Goal: Register for event/course

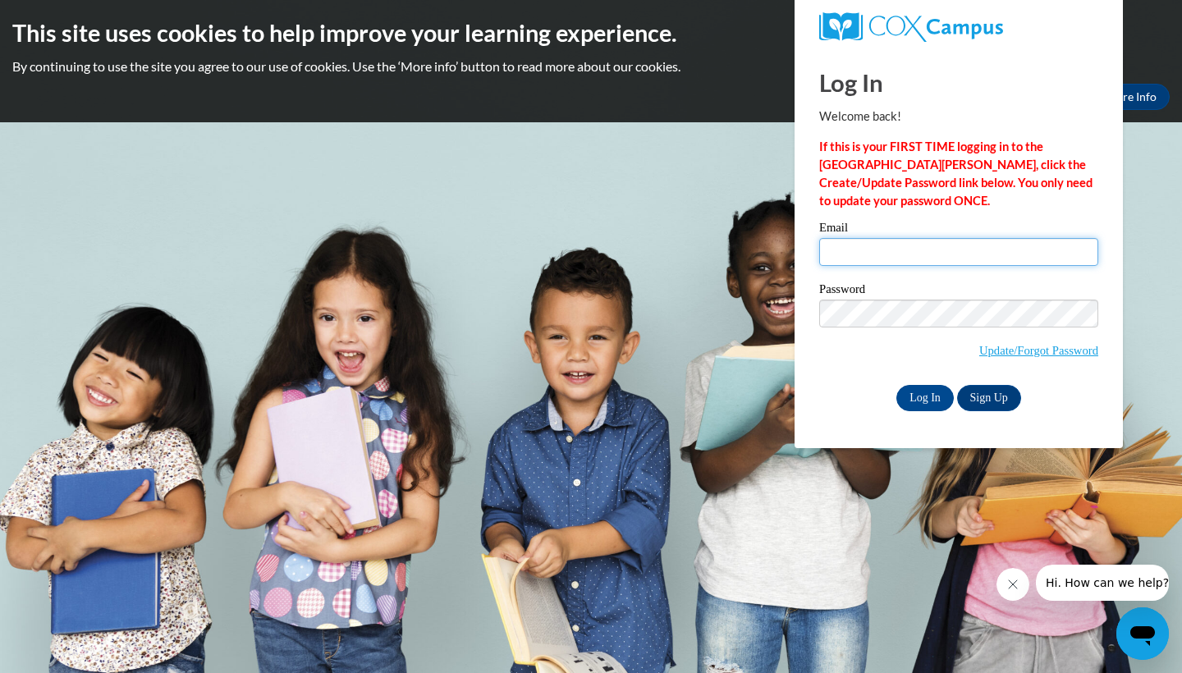
click at [944, 244] on input "Email" at bounding box center [958, 252] width 279 height 28
type input "m"
click at [1031, 354] on link "Update/Forgot Password" at bounding box center [1038, 350] width 119 height 13
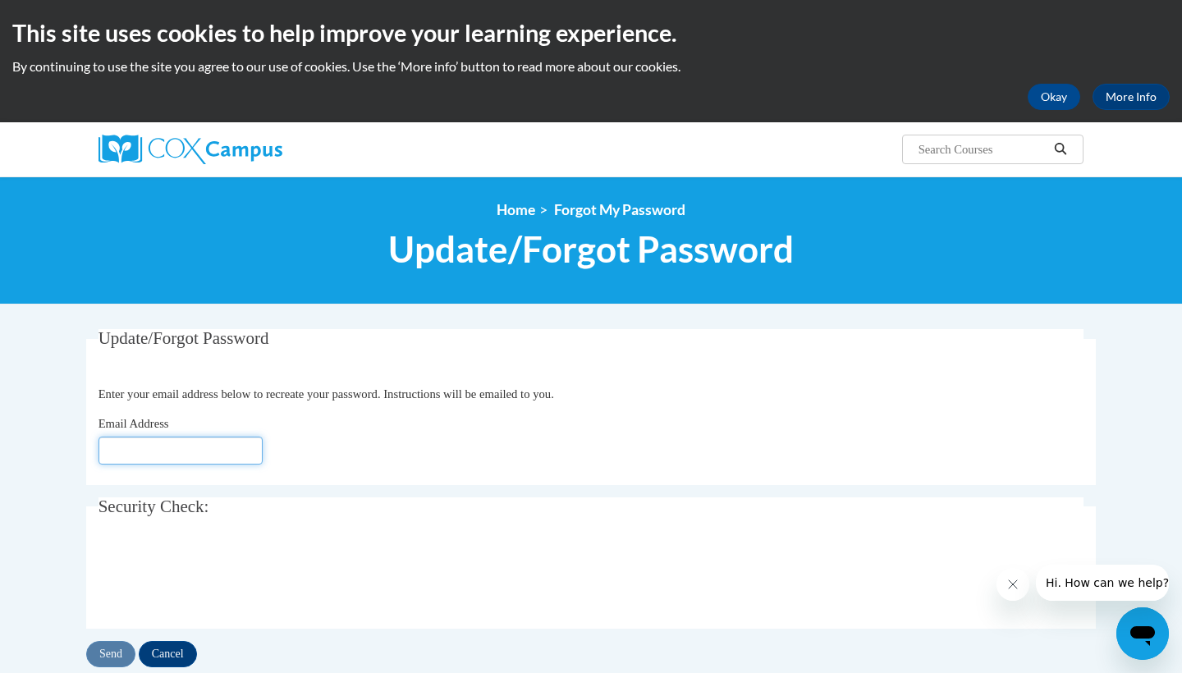
click at [225, 448] on input "Email Address" at bounding box center [180, 451] width 164 height 28
type input "[EMAIL_ADDRESS][DOMAIN_NAME]"
click at [121, 647] on input "Send" at bounding box center [110, 654] width 49 height 26
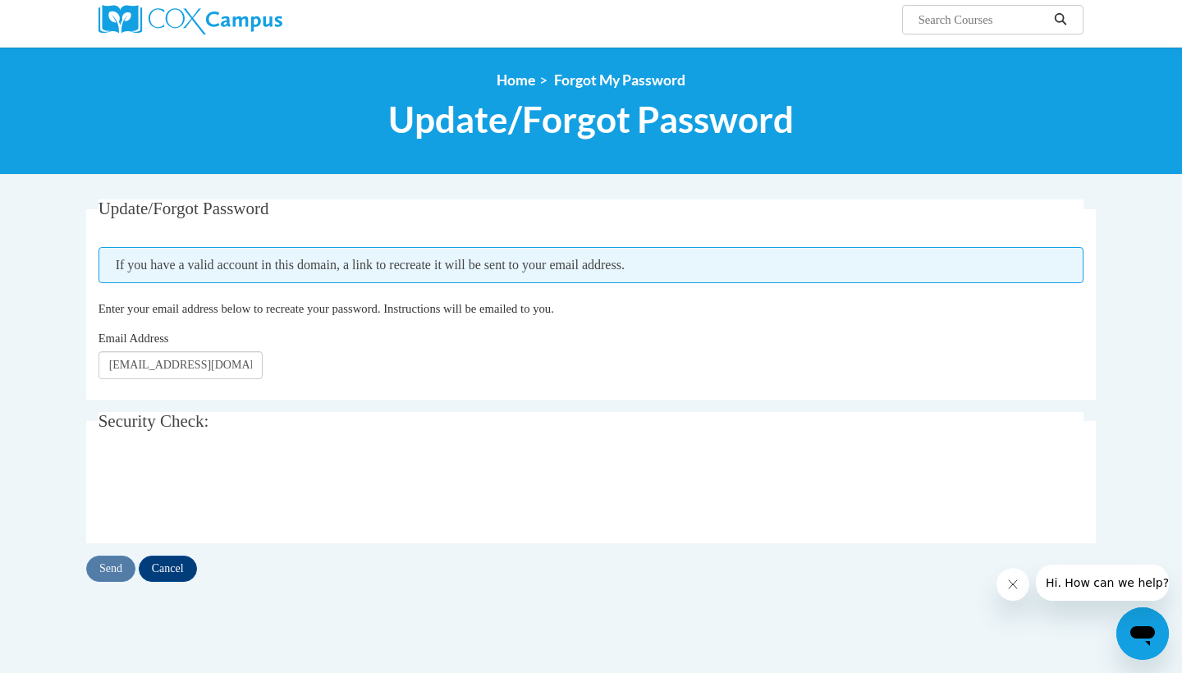
scroll to position [130, 0]
click at [226, 372] on input "[EMAIL_ADDRESS][DOMAIN_NAME]" at bounding box center [180, 365] width 164 height 28
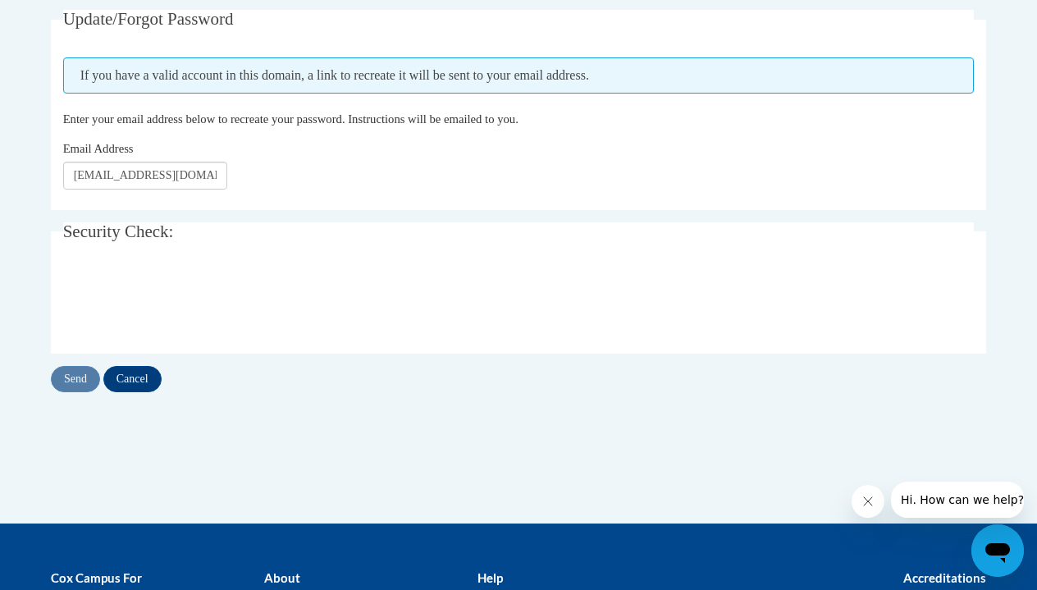
scroll to position [322, 0]
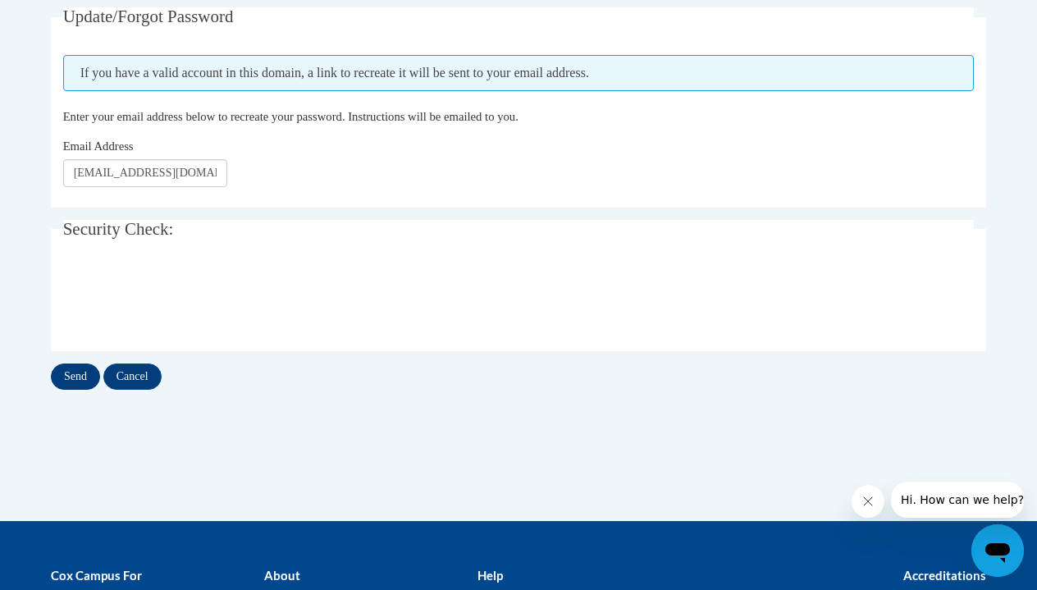
click at [84, 374] on input "Send" at bounding box center [75, 376] width 49 height 26
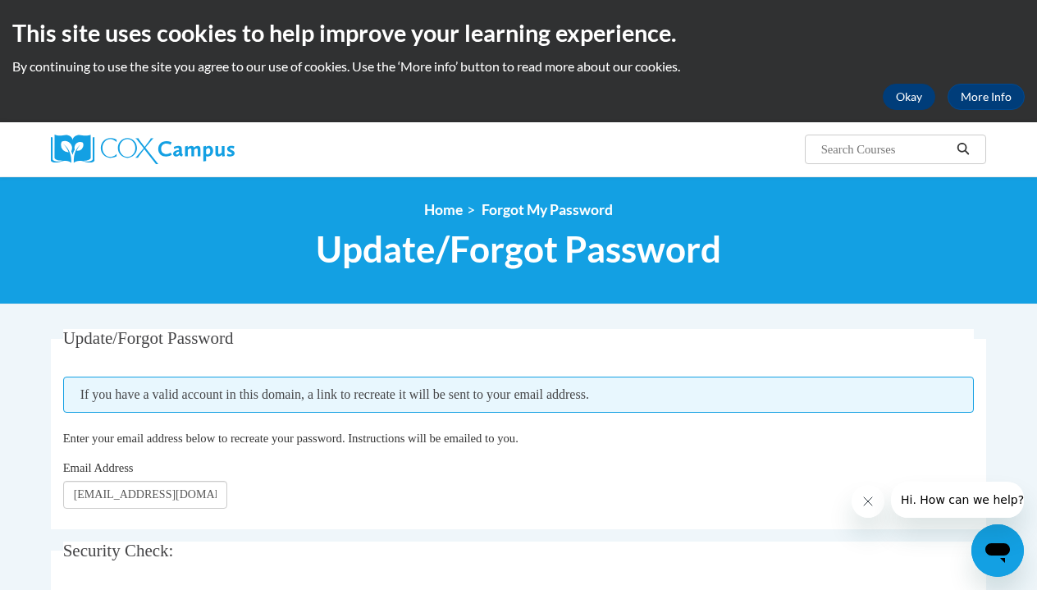
click at [932, 92] on button "Okay" at bounding box center [909, 97] width 53 height 26
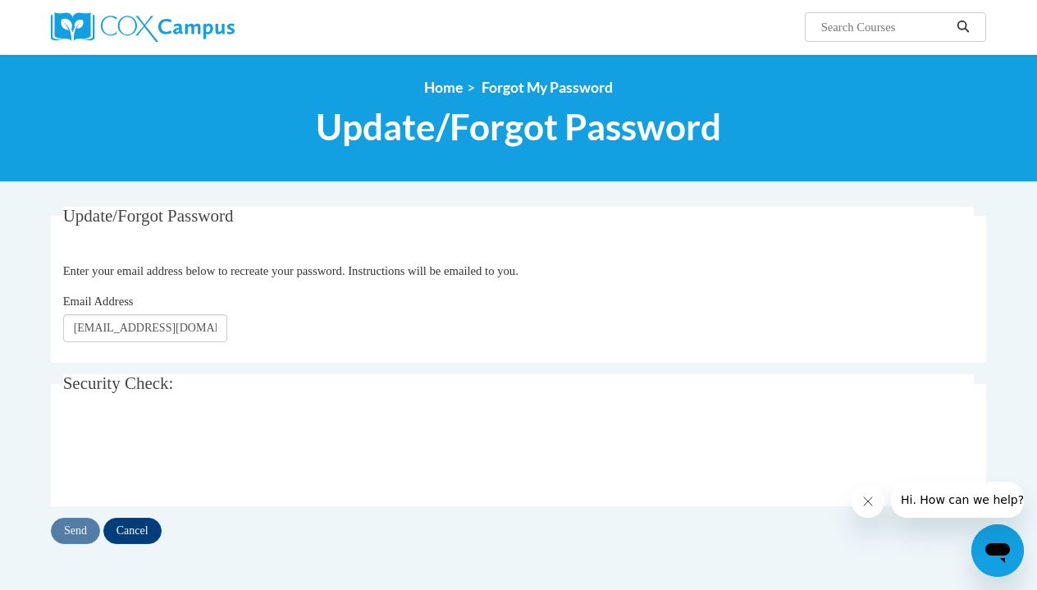
click at [200, 36] on img at bounding box center [143, 27] width 184 height 30
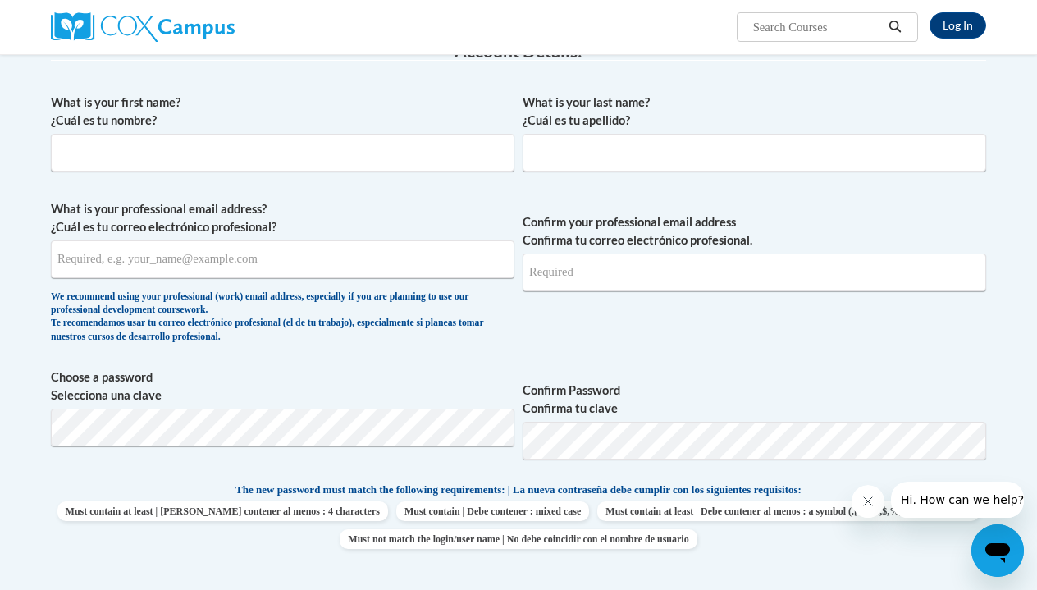
scroll to position [281, 0]
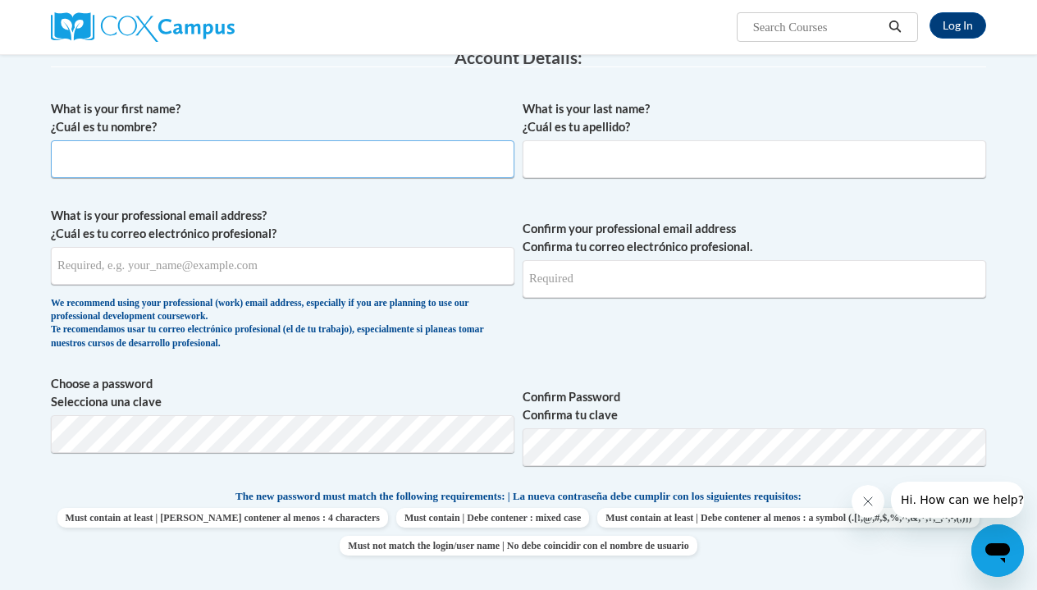
click at [418, 174] on input "What is your first name? ¿Cuál es tu nombre?" at bounding box center [283, 159] width 464 height 38
type input "[PERSON_NAME]"
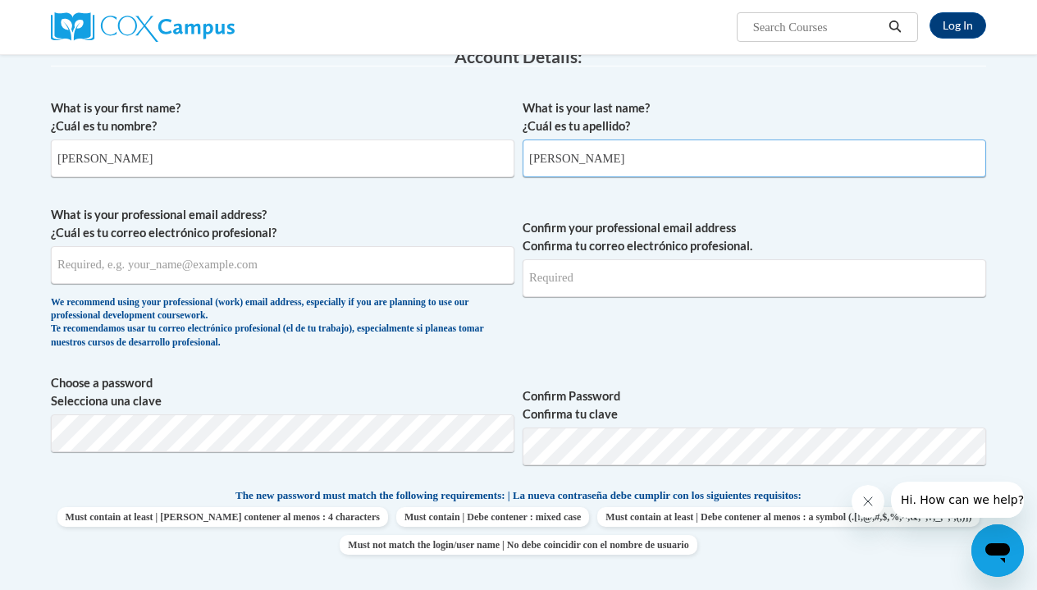
type input "[PERSON_NAME]"
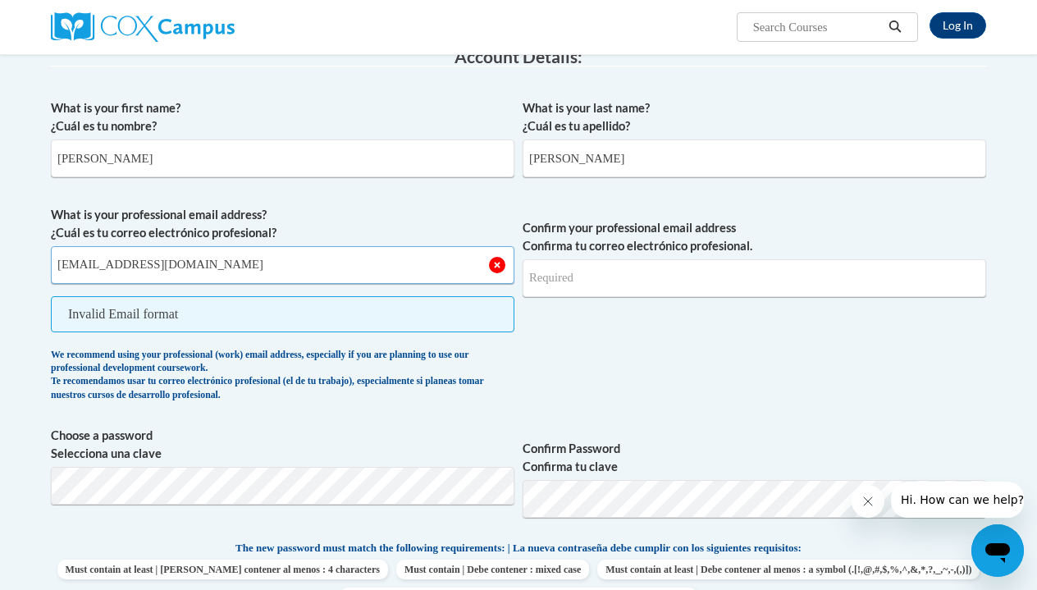
type input "mheise@wausauschools.org"
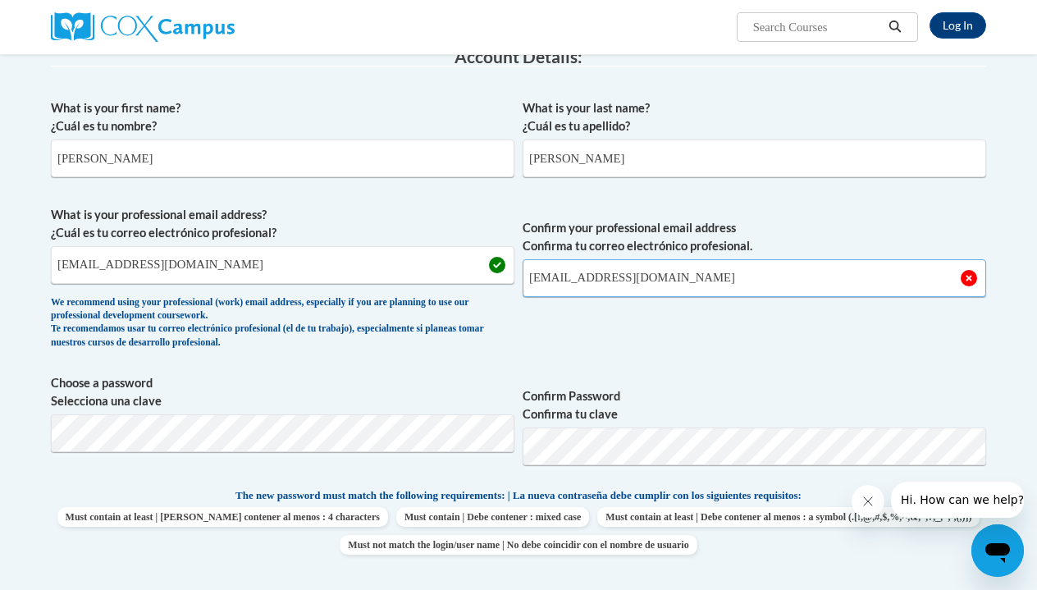
type input "mheise@wausauschools.org"
click at [644, 391] on label "Confirm Password Confirma tu clave" at bounding box center [755, 405] width 464 height 36
click at [594, 0] on button "Log in" at bounding box center [588, 0] width 61 height 26
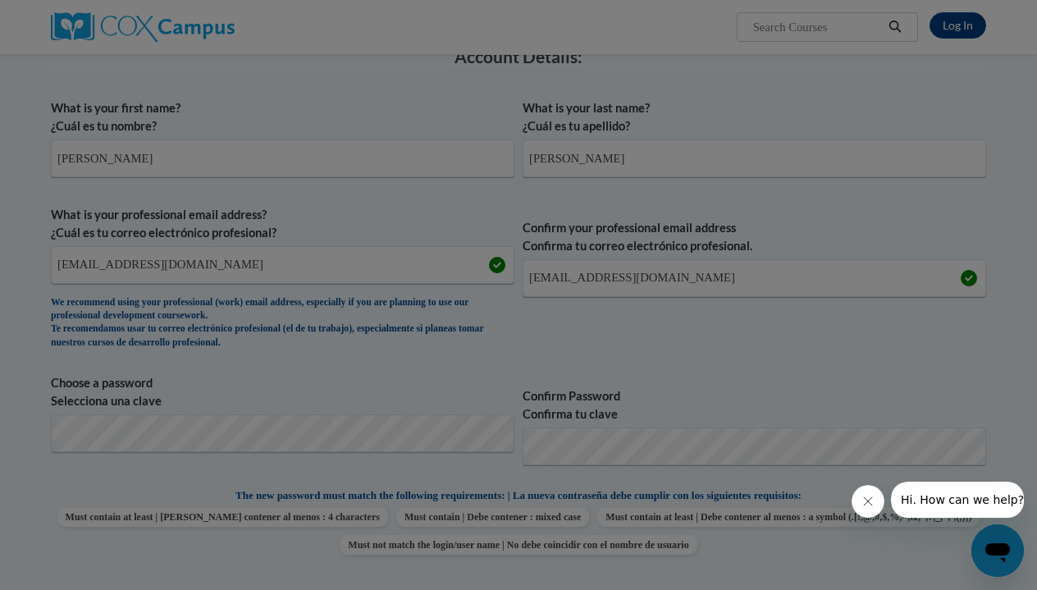
scroll to position [636, 0]
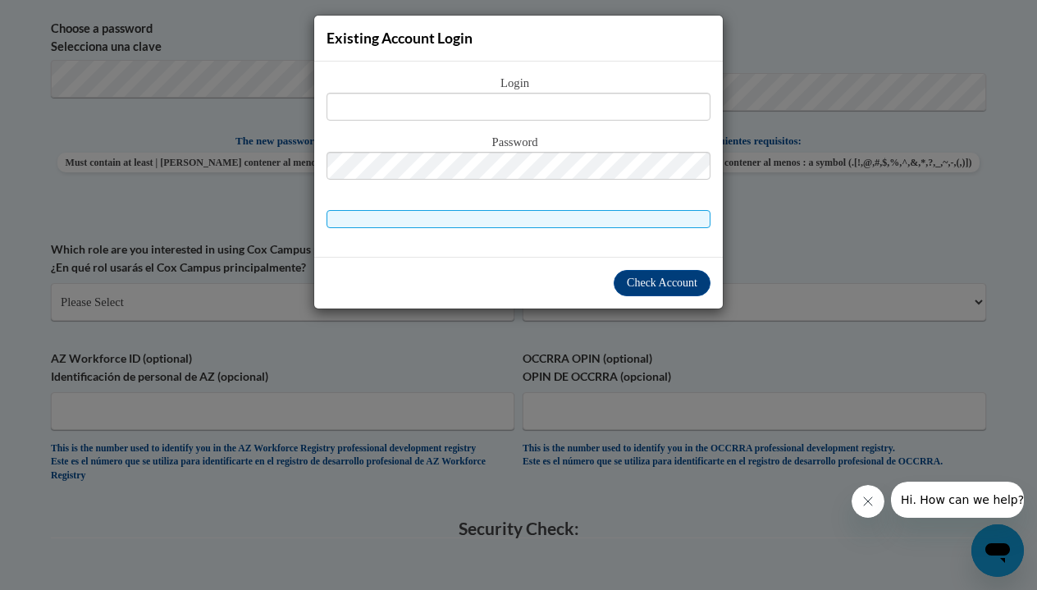
click at [554, 290] on div "Check Account" at bounding box center [518, 283] width 409 height 52
click at [437, 488] on div "Existing Account Login Login Password" at bounding box center [518, 295] width 1037 height 590
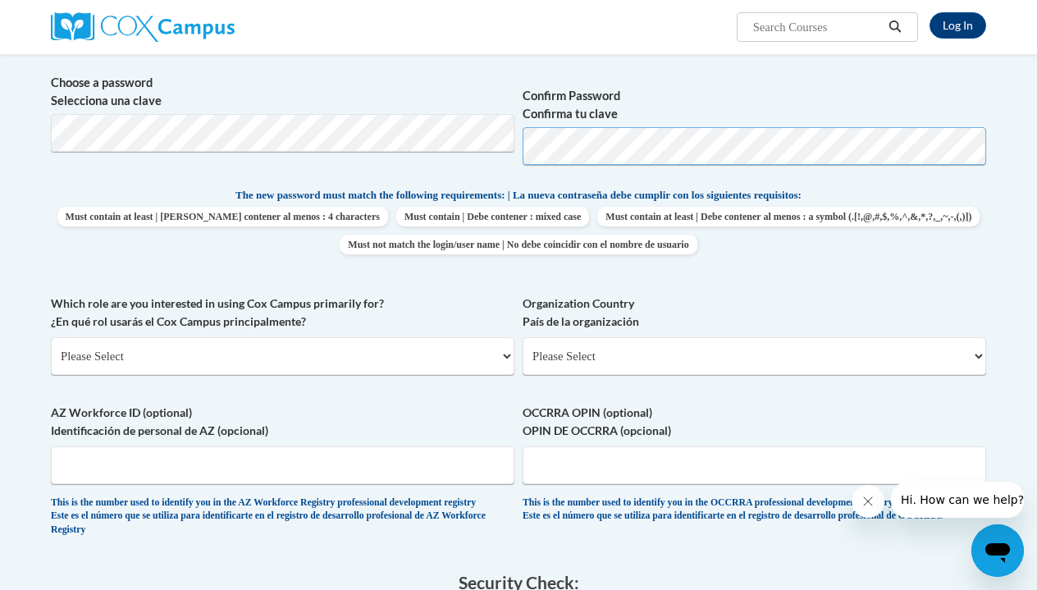
scroll to position [593, 0]
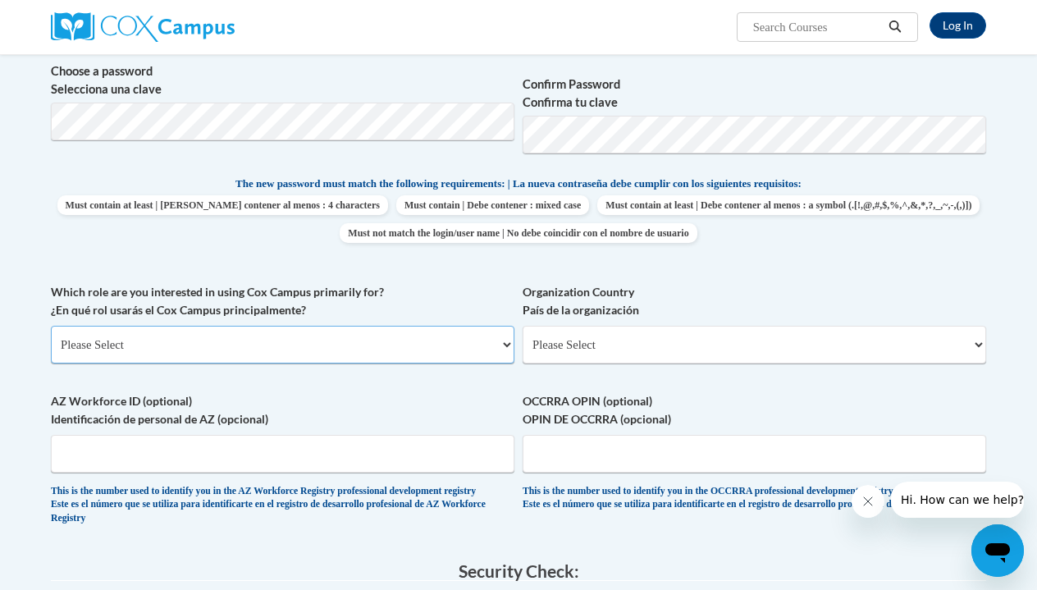
select select "fbf2d438-af2f-41f8-98f1-81c410e29de3"
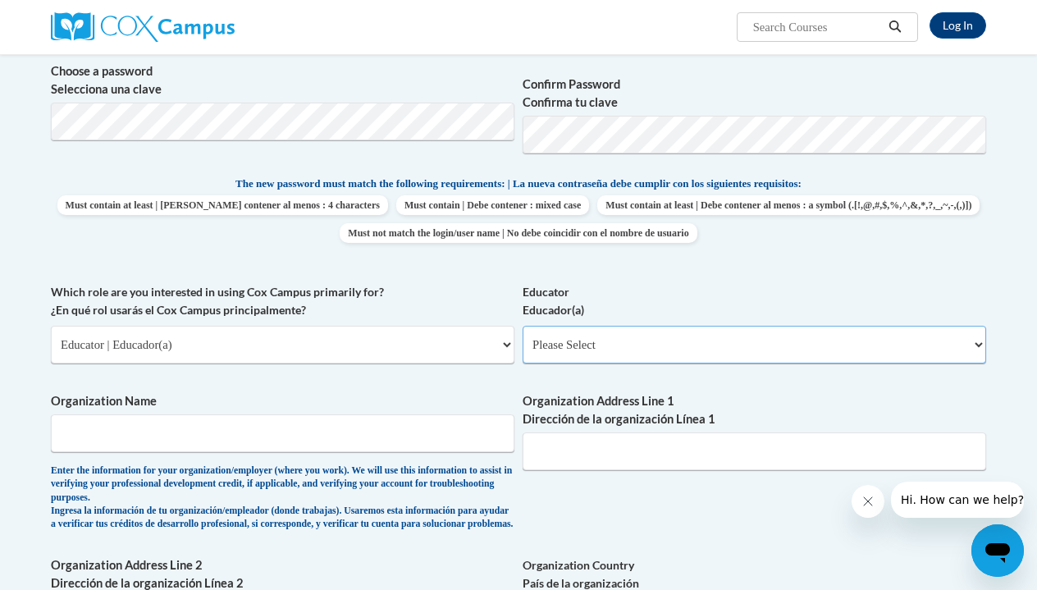
select select "8e40623d-54d0-45cd-9f92-5df65cd3f8cf"
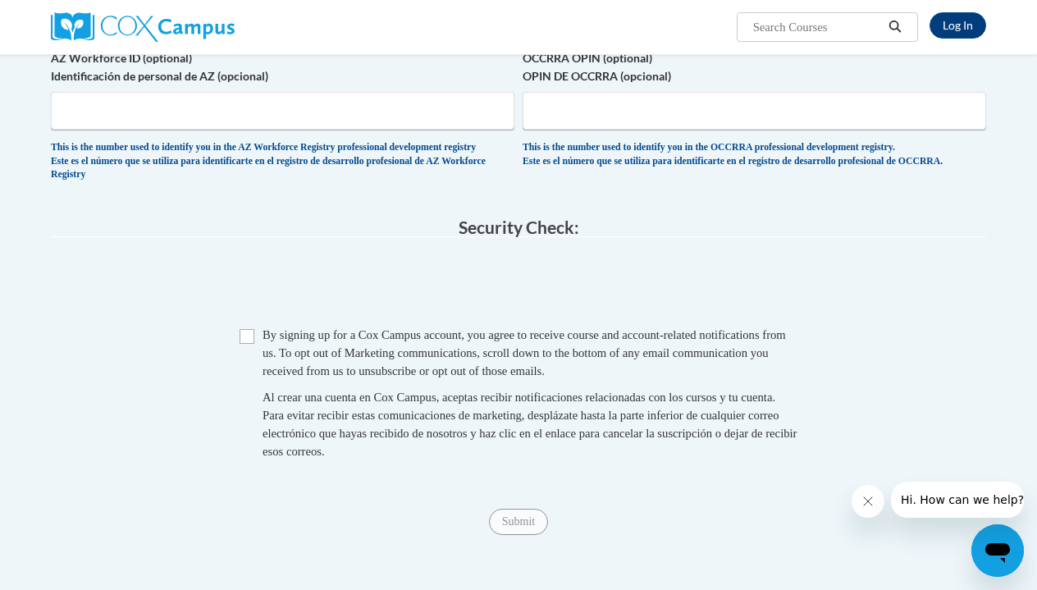
scroll to position [1212, 0]
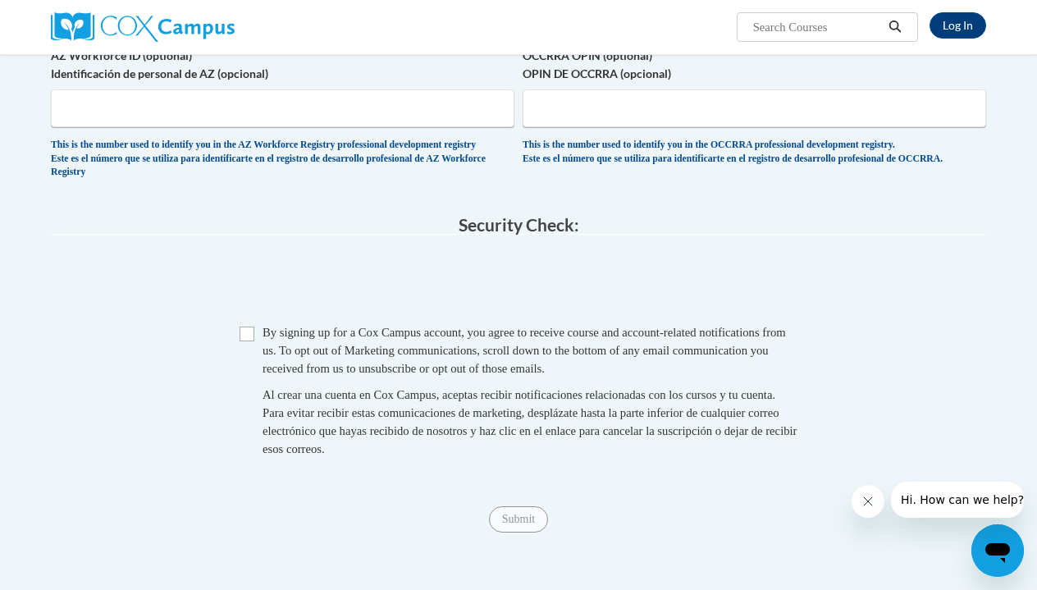
type input "Wausau School District"
click at [254, 342] on span "Checkbox By signing up for a Cox Campus account, you agree to receive course an…" at bounding box center [519, 398] width 558 height 151
click at [251, 341] on input "Checkbox" at bounding box center [247, 334] width 15 height 15
checkbox input "true"
click at [521, 525] on input "Submit" at bounding box center [518, 519] width 59 height 26
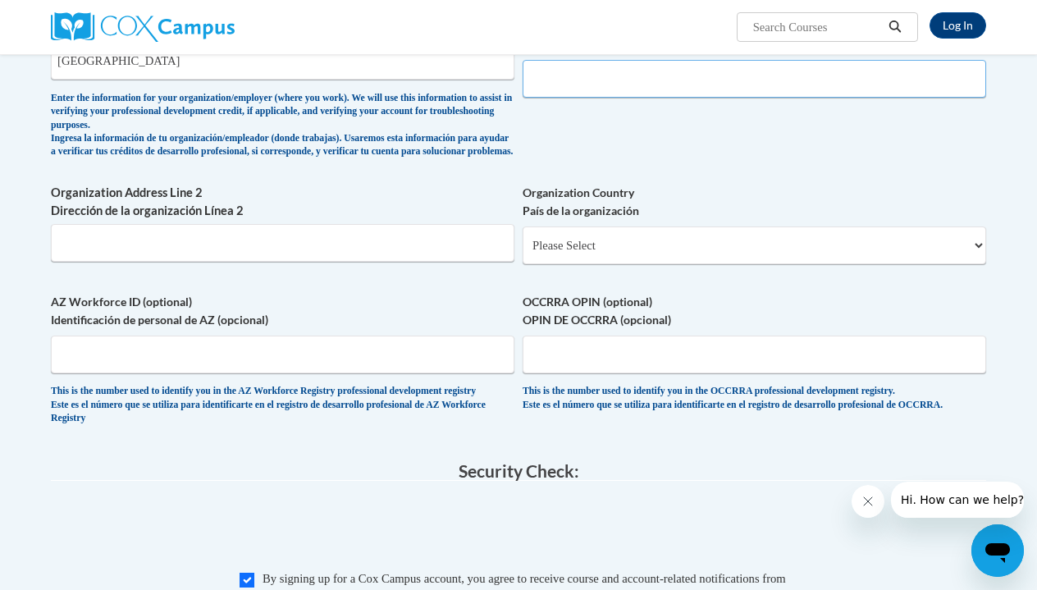
scroll to position [958, 0]
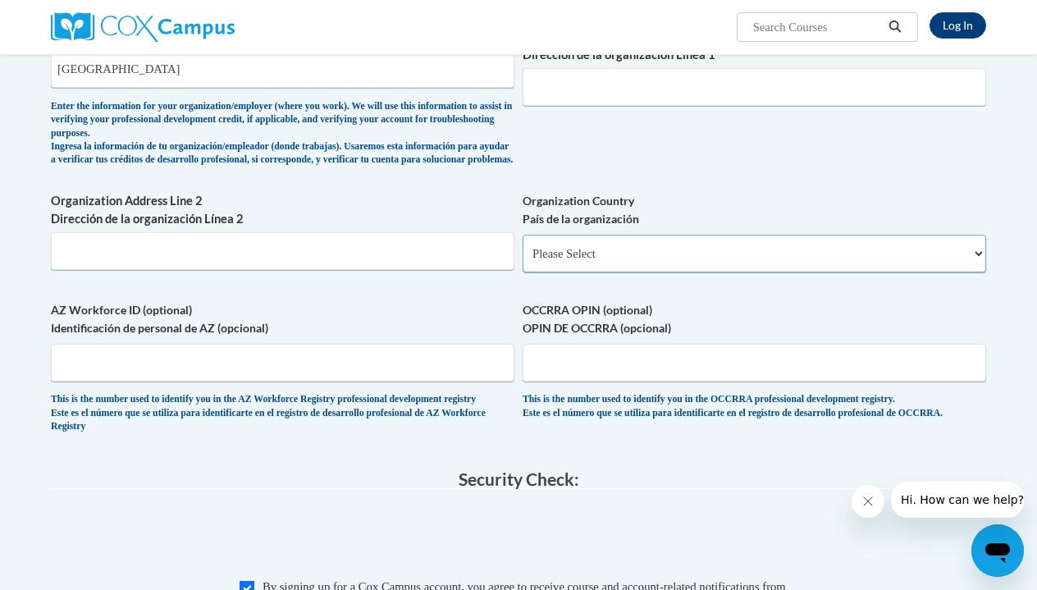
select select "ad49bcad-a171-4b2e-b99c-48b446064914"
select select
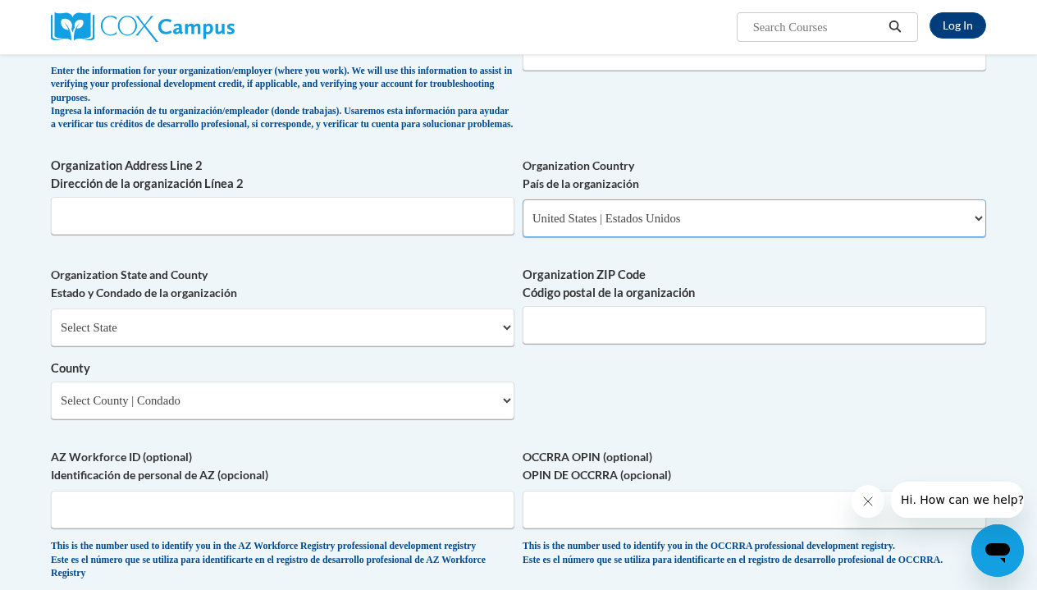
scroll to position [1012, 0]
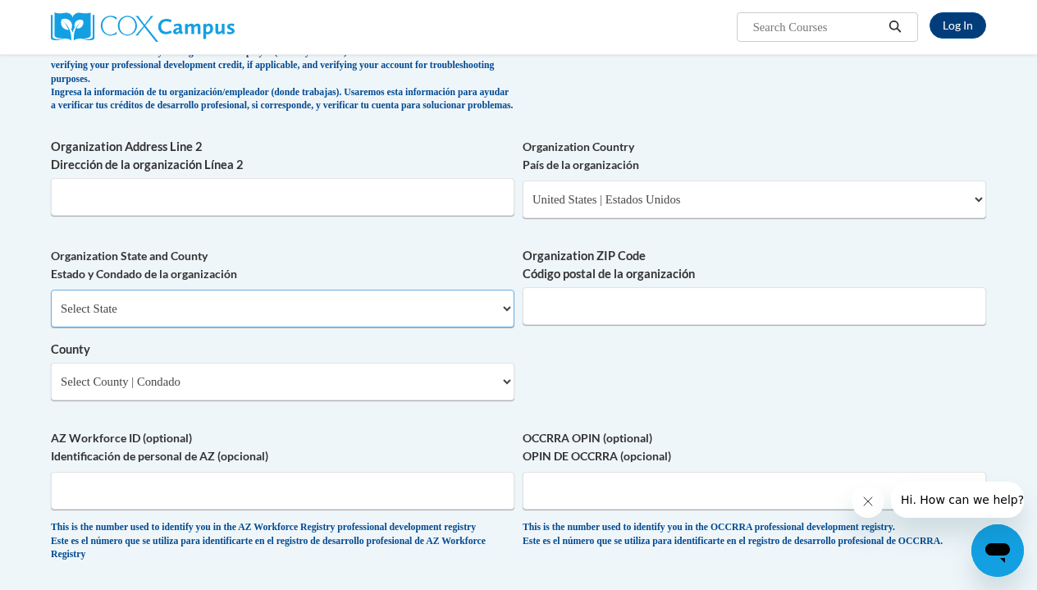
select select "[US_STATE]"
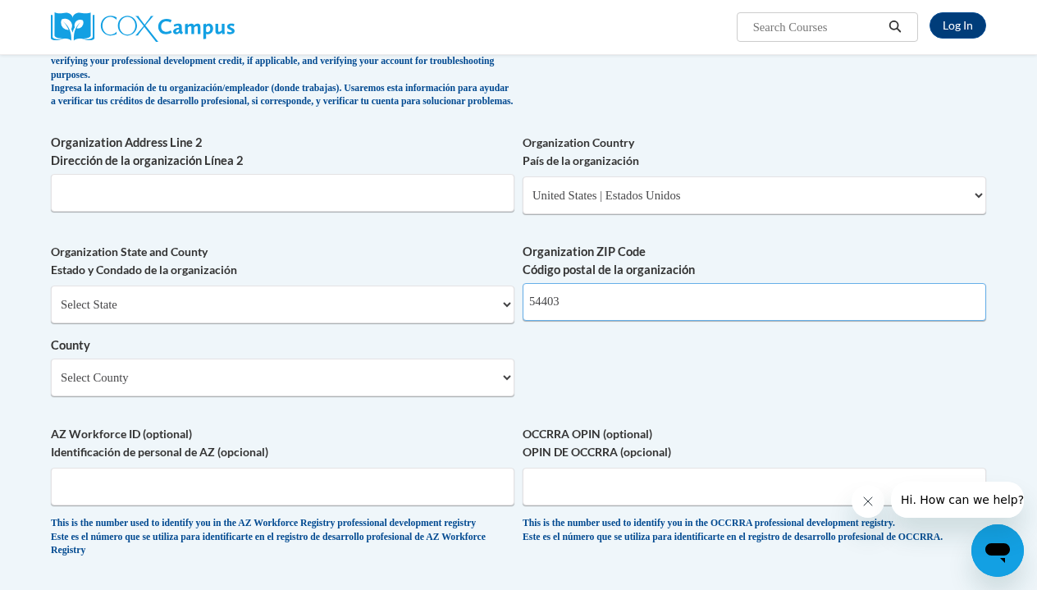
type input "54403"
select select "Marathon"
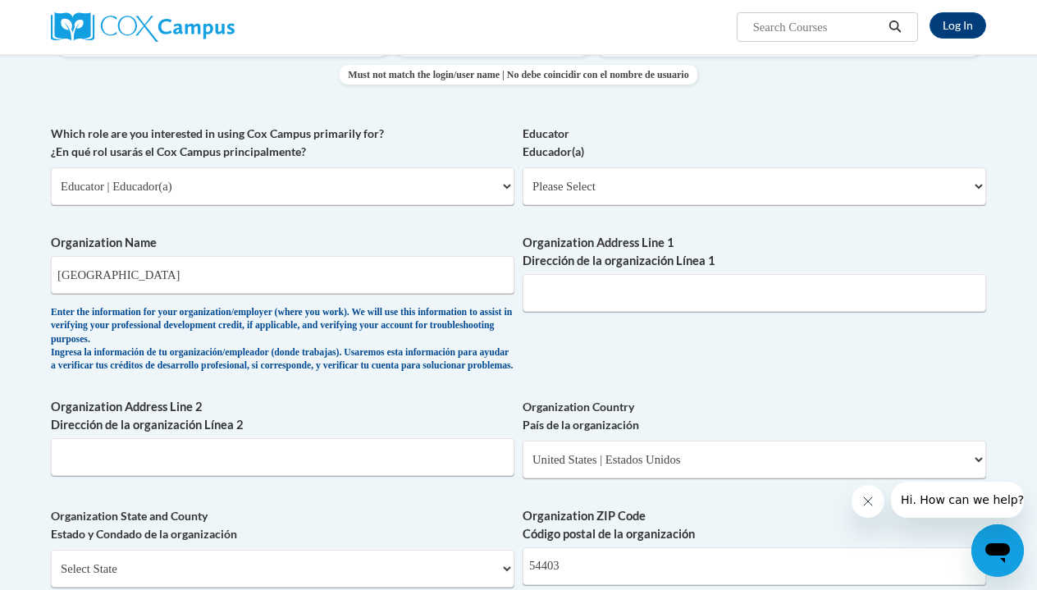
scroll to position [747, 0]
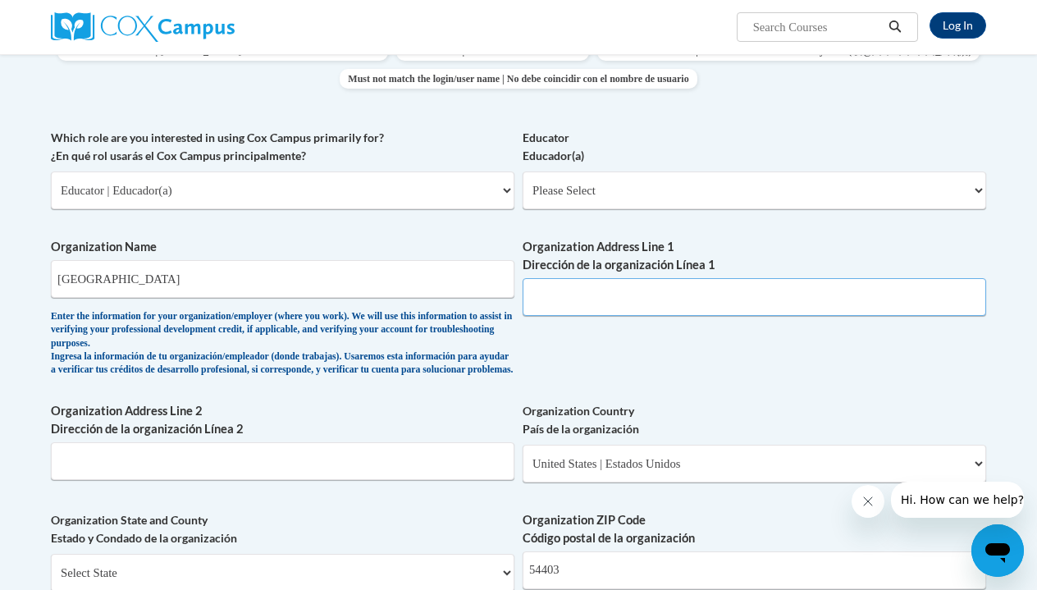
click at [551, 289] on input "Organization Address Line 1 Dirección de la organización Línea 1" at bounding box center [755, 297] width 464 height 38
select select "8e40623d-54d0-45cd-9f92-5df65cd3f8cf"
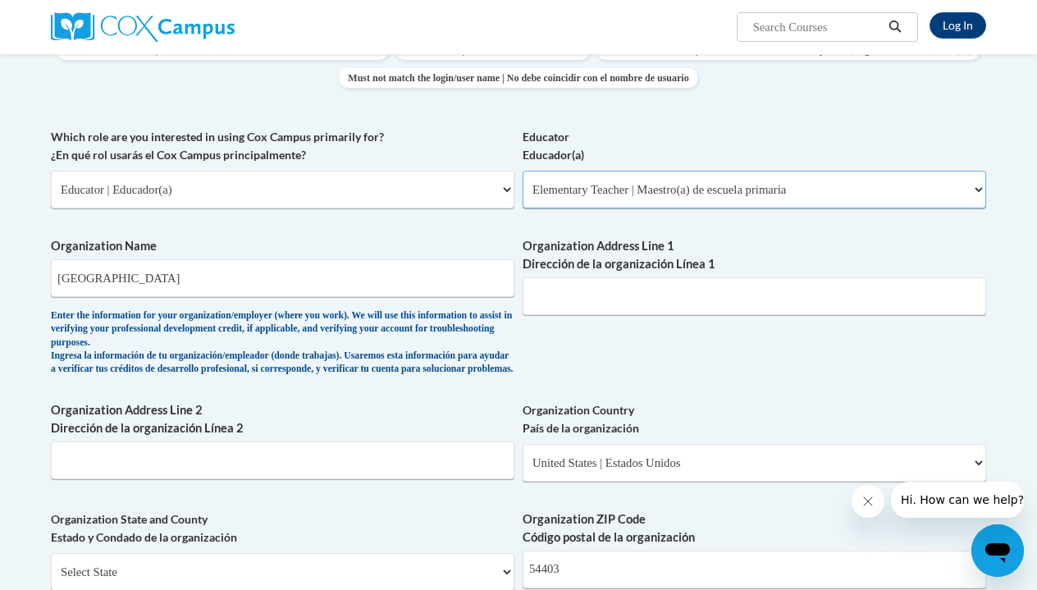
select select "null"
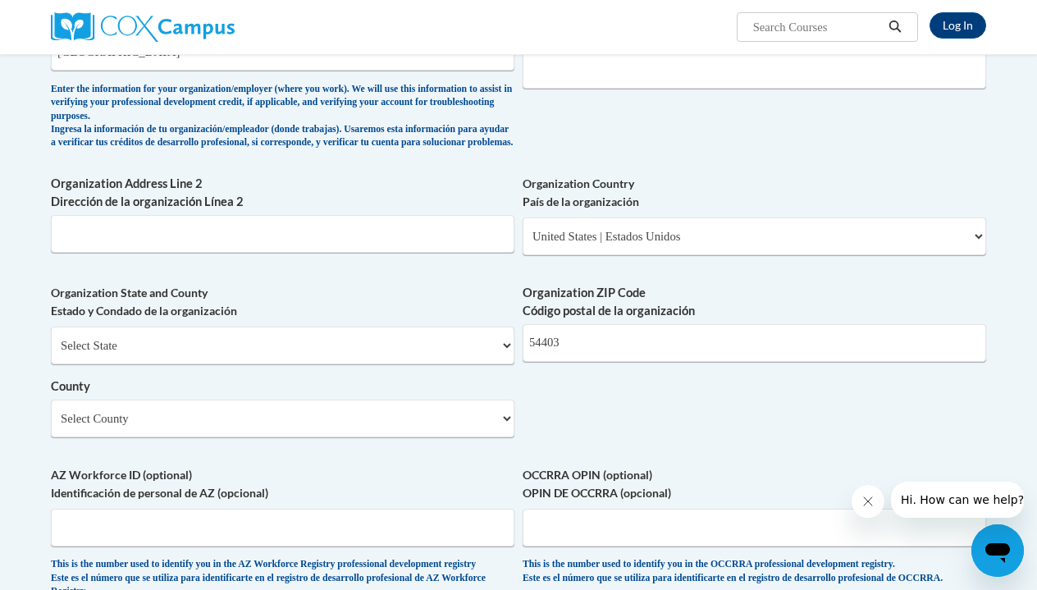
scroll to position [982, 0]
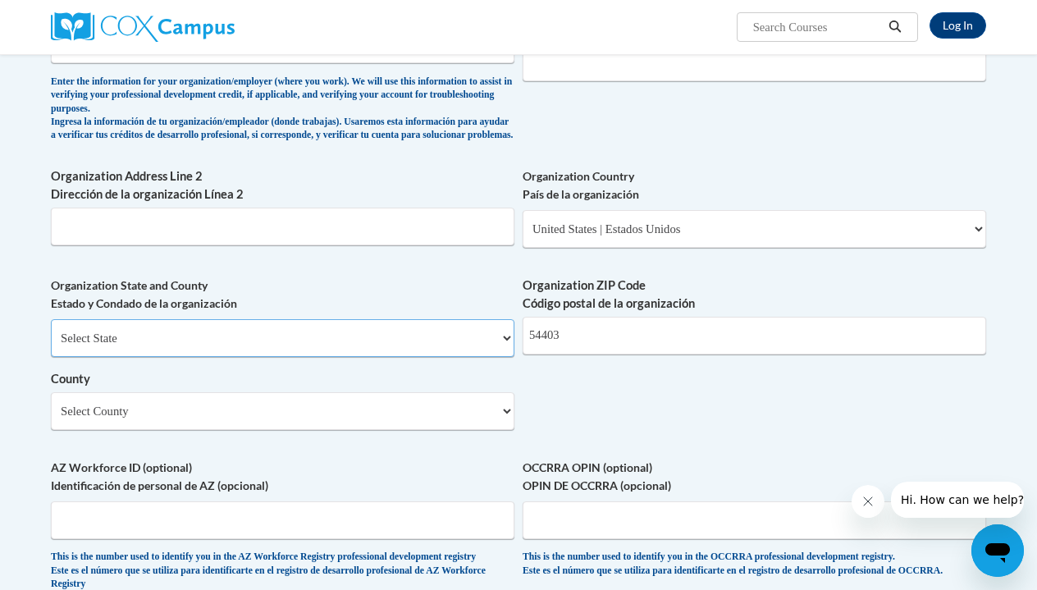
select select "[US_STATE]"
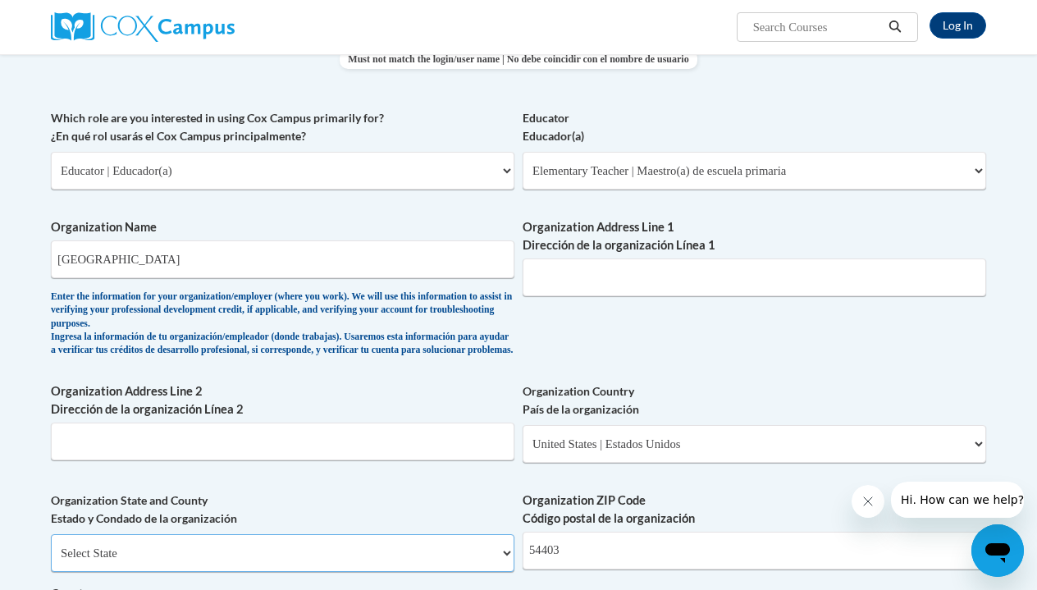
scroll to position [761, 0]
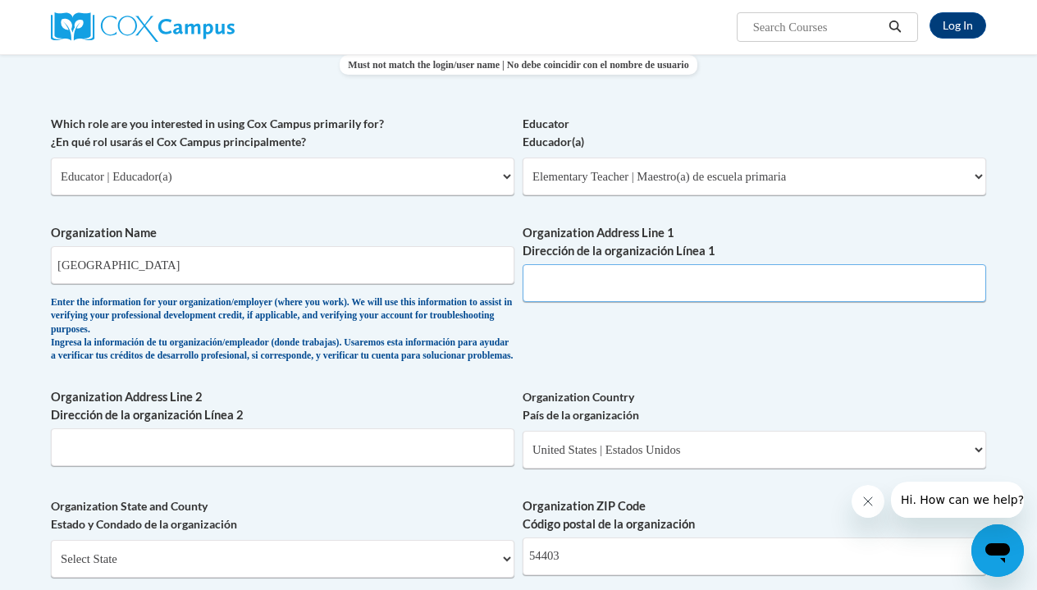
click at [639, 279] on input "Organization Address Line 1 Dirección de la organización Línea 1" at bounding box center [755, 283] width 464 height 38
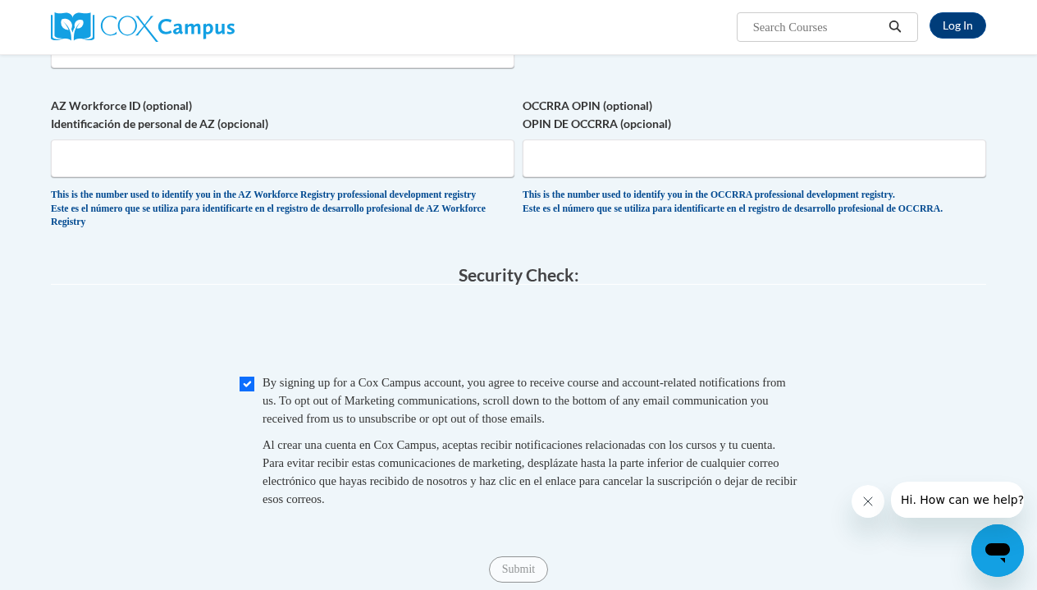
scroll to position [1345, 0]
type input "[STREET_ADDRESS]"
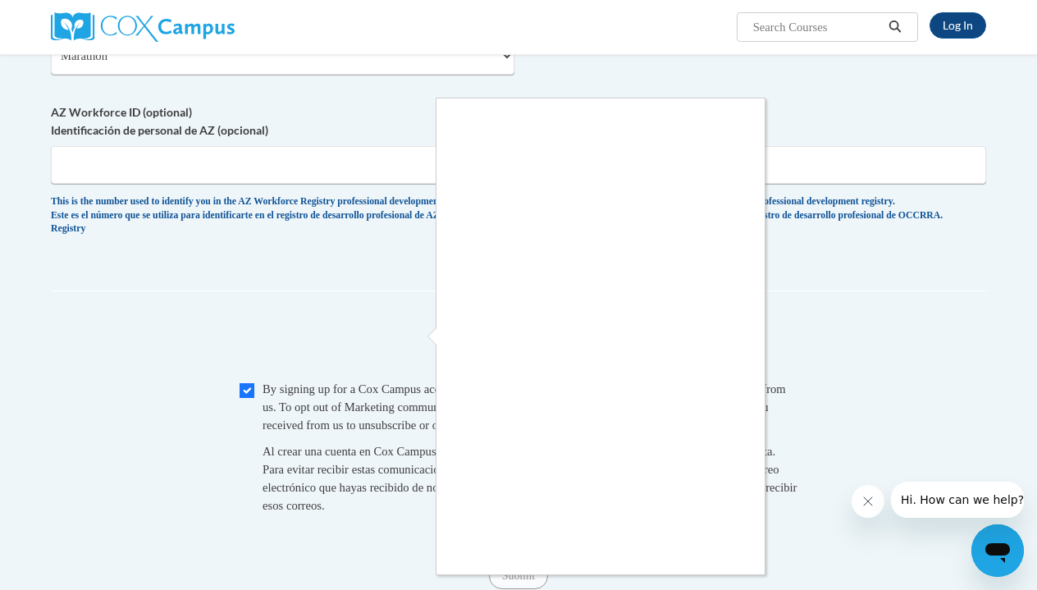
scroll to position [1339, 0]
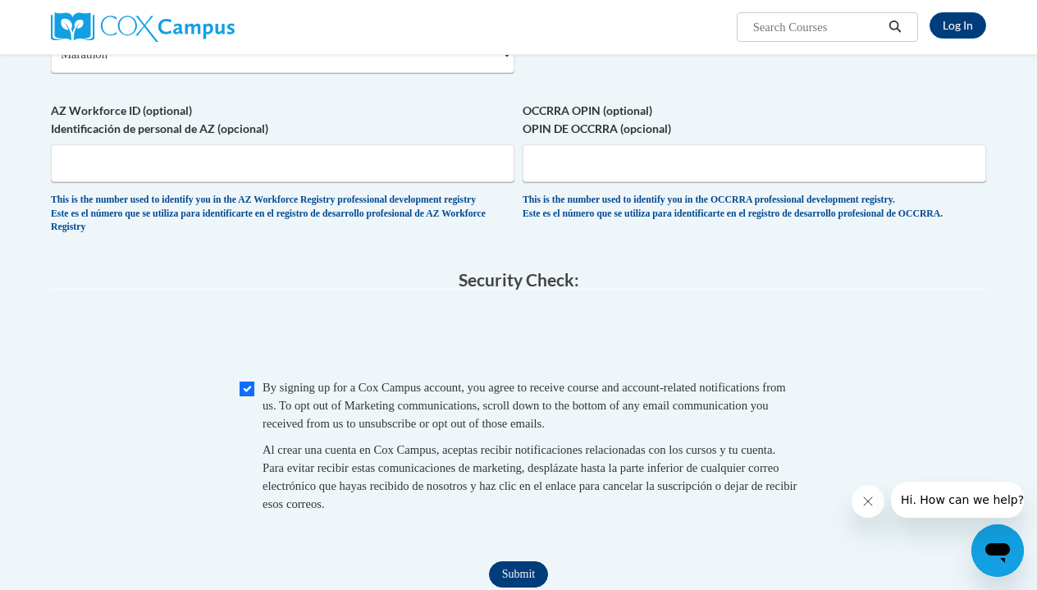
click at [541, 564] on input "Submit" at bounding box center [518, 574] width 59 height 26
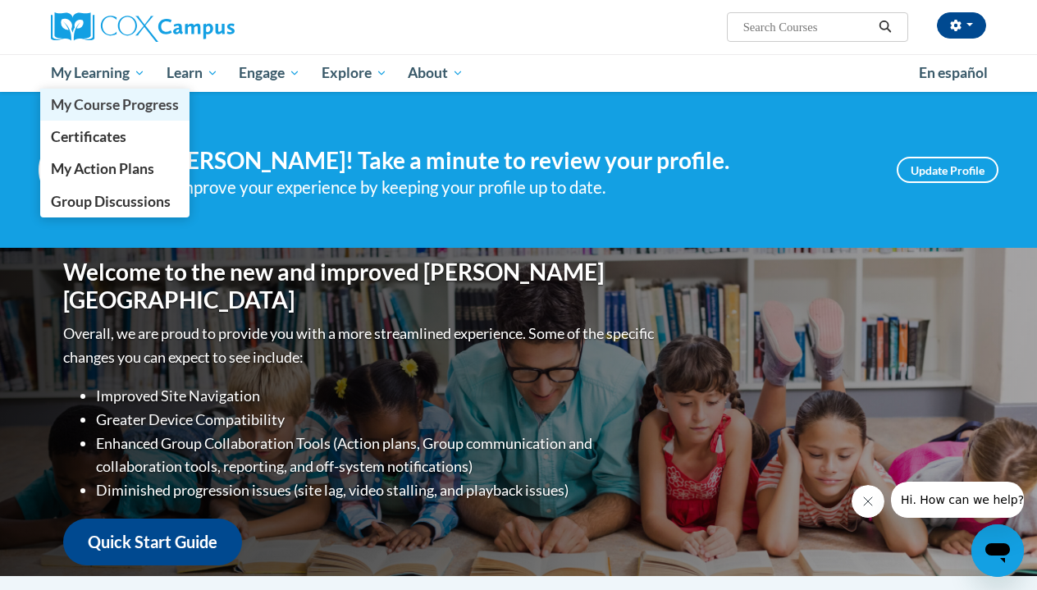
click at [127, 102] on span "My Course Progress" at bounding box center [115, 104] width 128 height 17
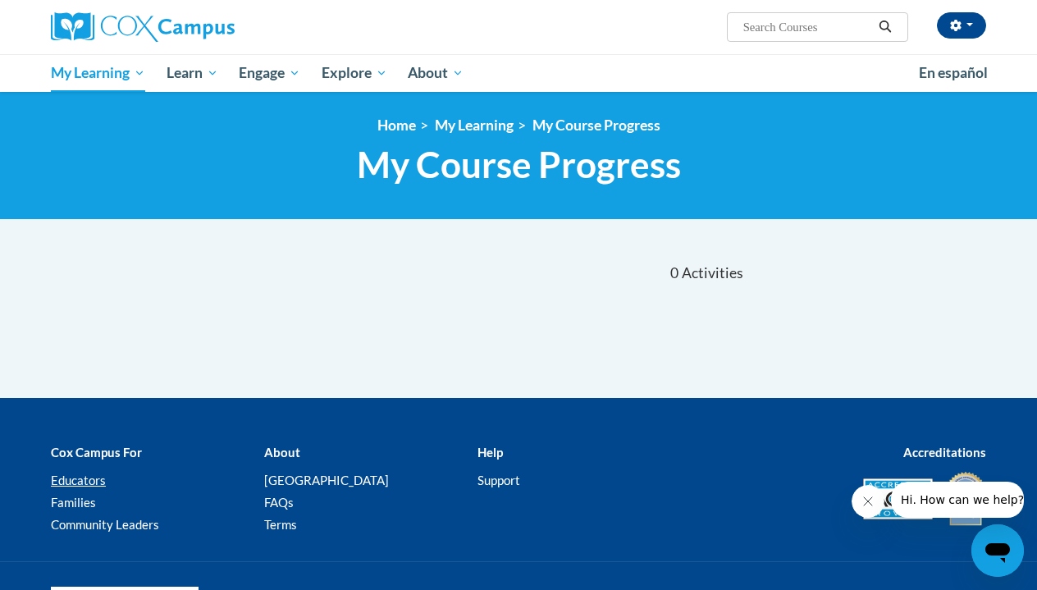
click at [98, 483] on link "Educators" at bounding box center [78, 480] width 55 height 15
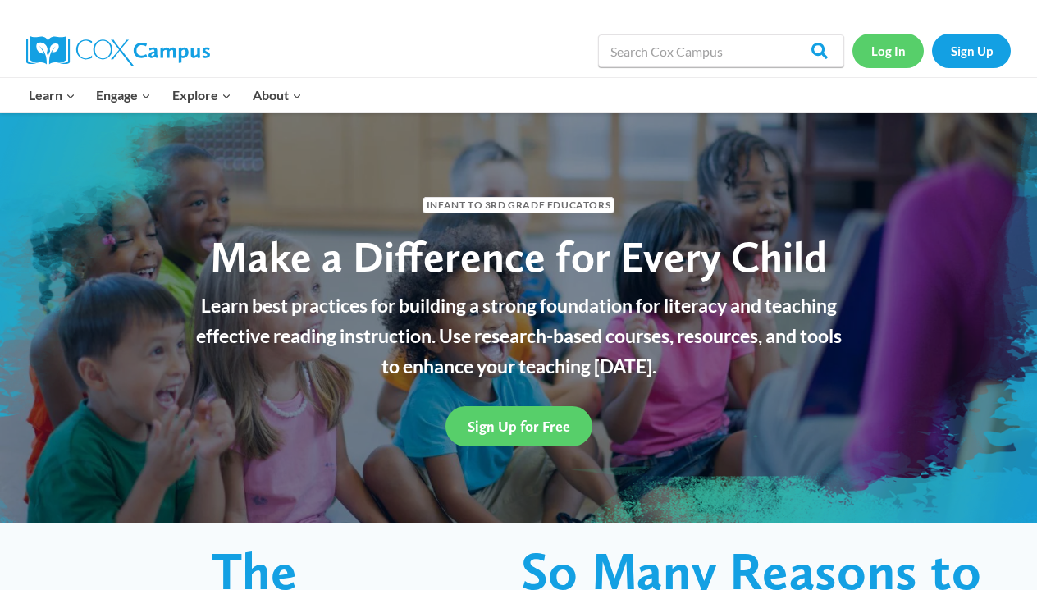
click at [897, 56] on link "Log In" at bounding box center [888, 51] width 71 height 34
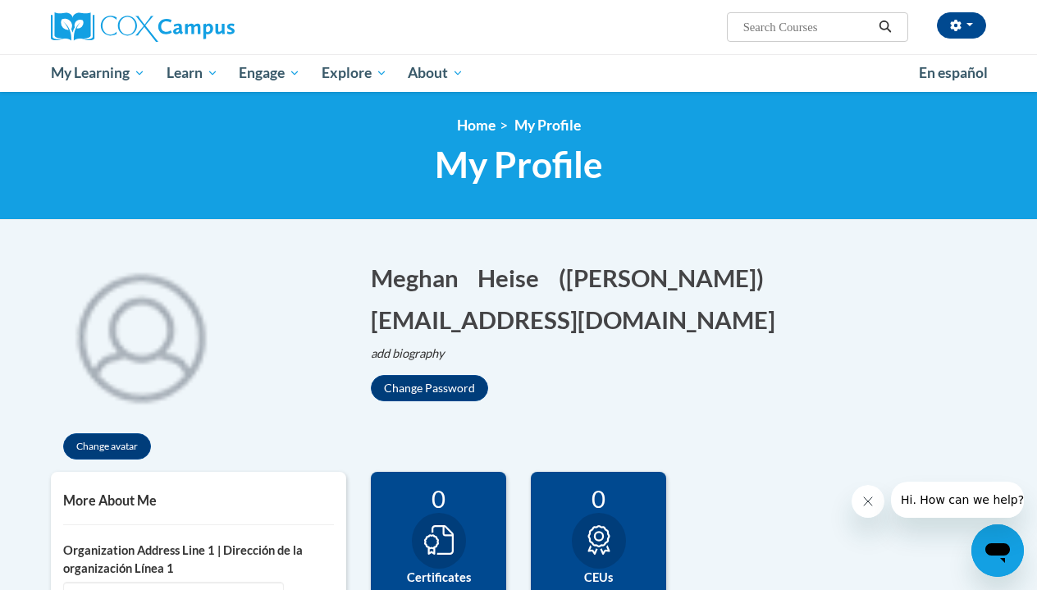
scroll to position [2, 0]
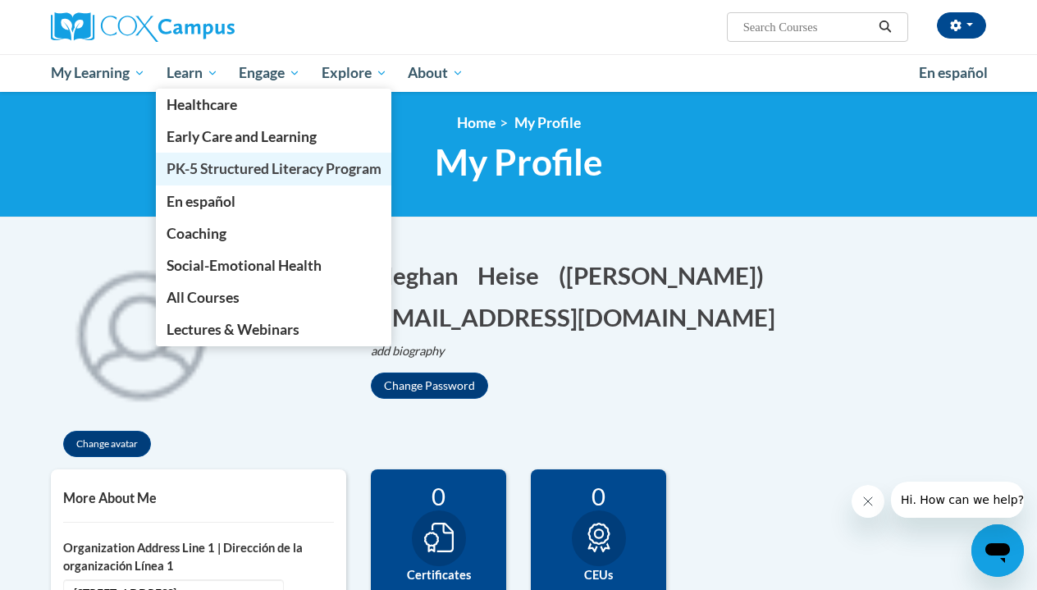
click at [209, 172] on span "PK-5 Structured Literacy Program" at bounding box center [274, 168] width 215 height 17
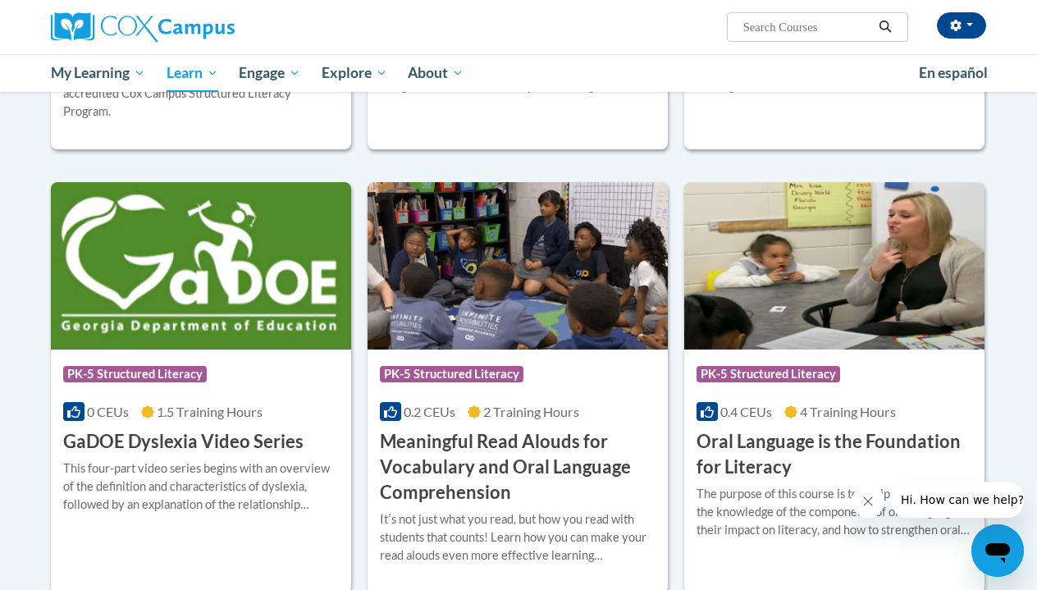
scroll to position [899, 0]
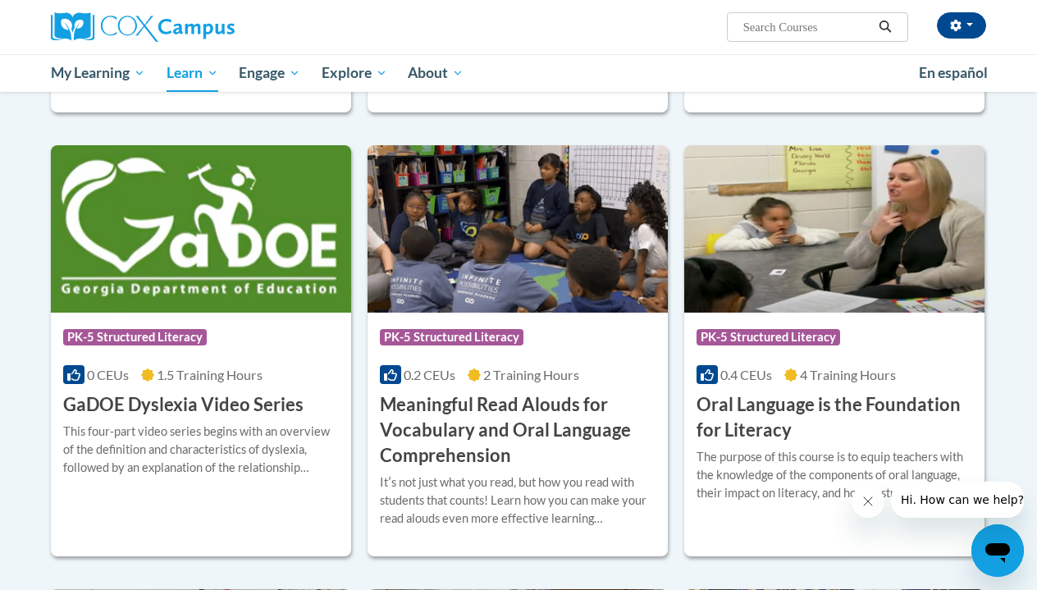
click at [869, 249] on img at bounding box center [834, 228] width 300 height 167
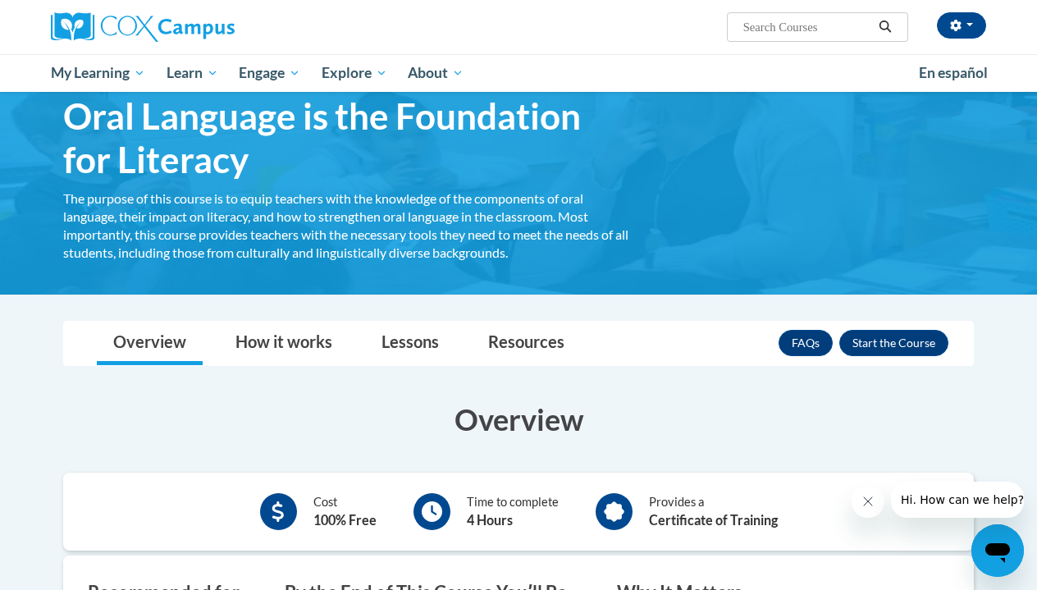
scroll to position [73, 0]
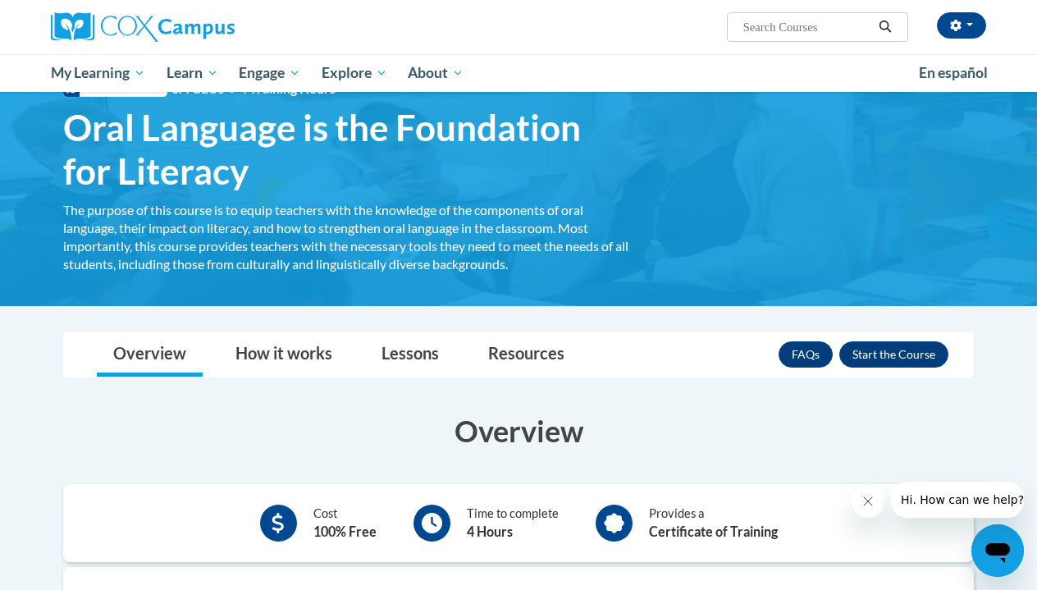
click at [900, 334] on div "FAQs Enroll" at bounding box center [864, 354] width 170 height 43
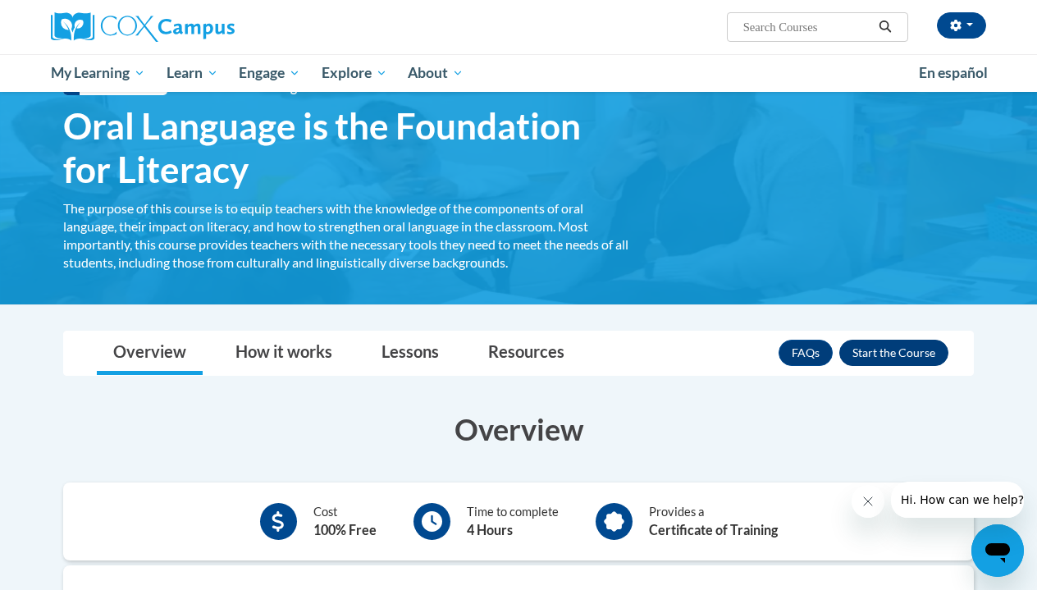
scroll to position [71, 0]
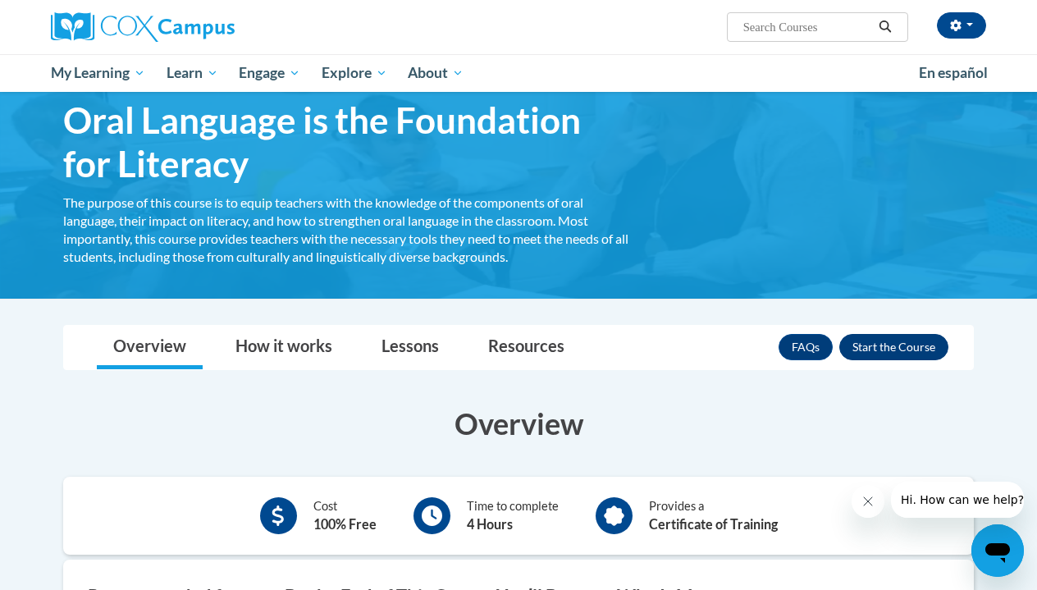
click at [903, 348] on button "Enroll" at bounding box center [893, 347] width 109 height 26
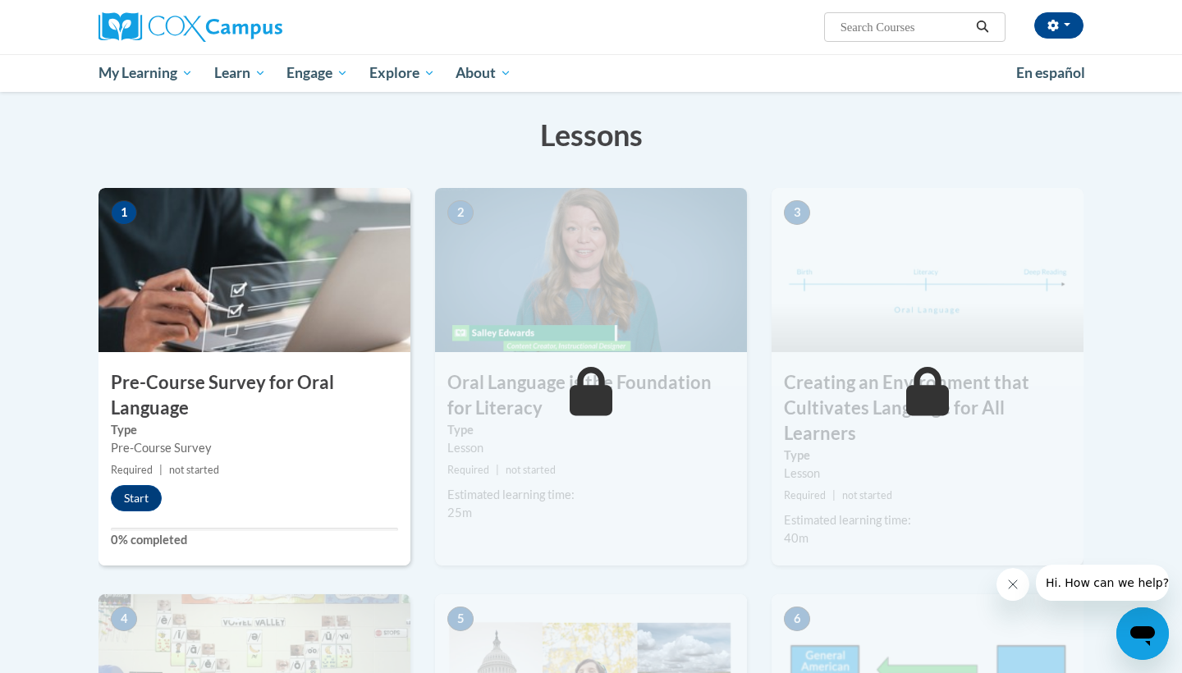
scroll to position [242, 0]
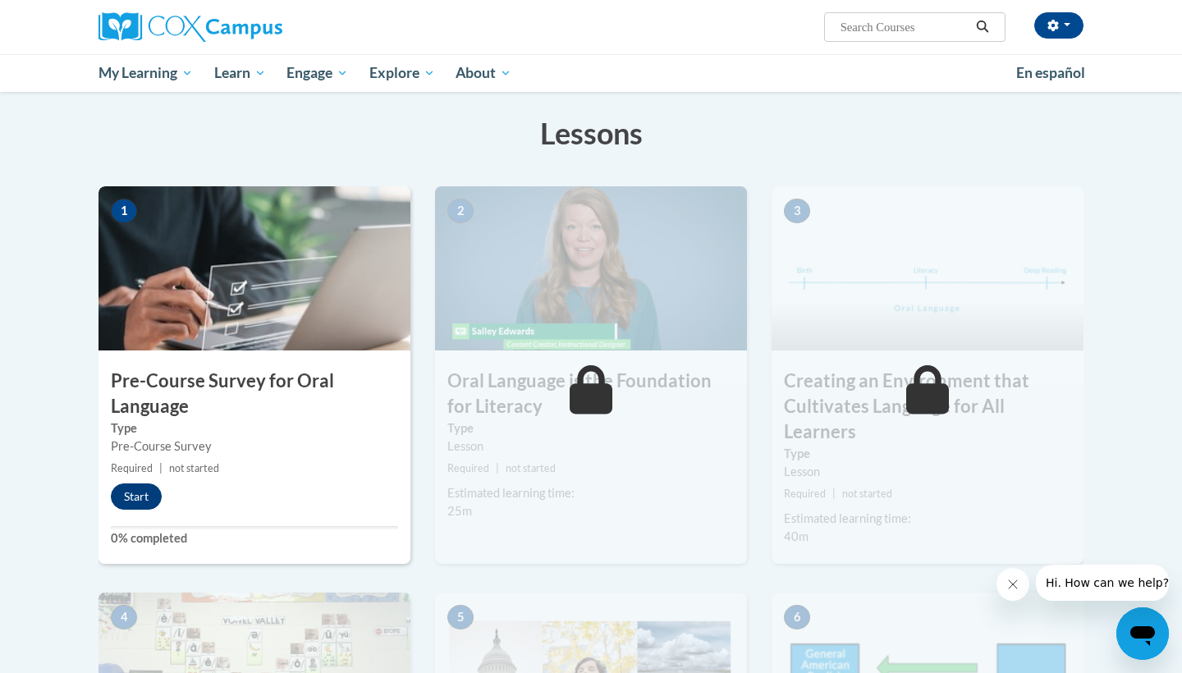
click at [139, 496] on button "Start" at bounding box center [136, 496] width 51 height 26
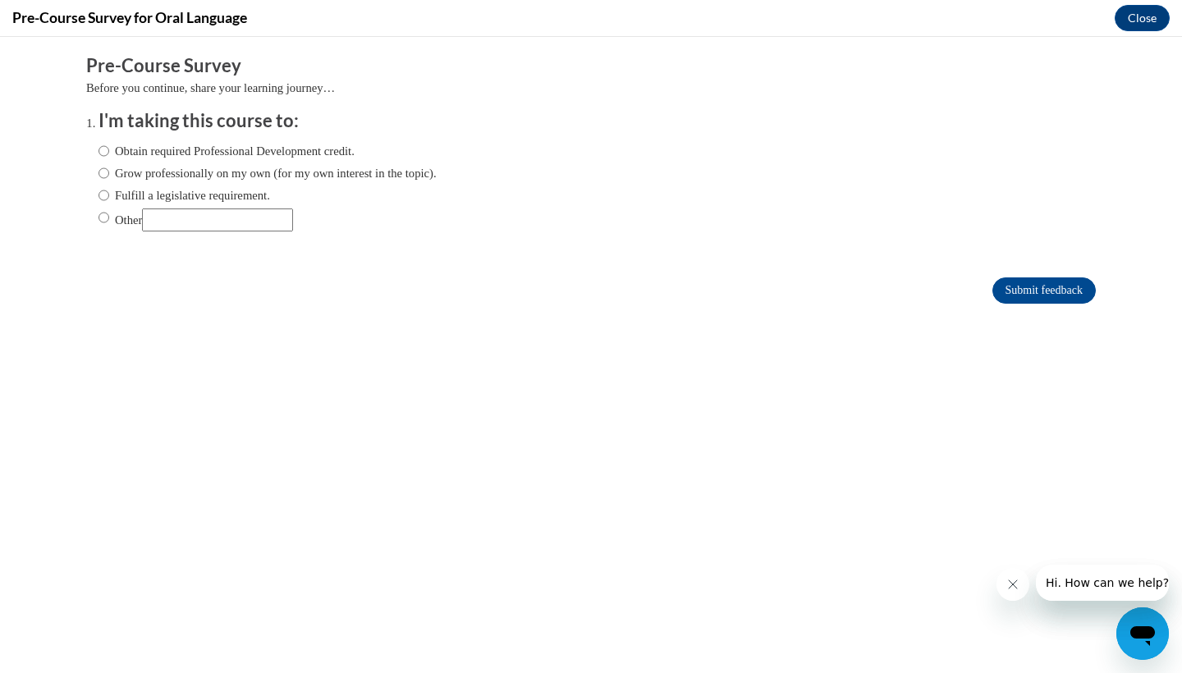
scroll to position [0, 0]
click at [105, 155] on input "Obtain required Professional Development credit." at bounding box center [103, 151] width 11 height 18
radio input "true"
click at [1013, 281] on input "Submit feedback" at bounding box center [1043, 290] width 103 height 26
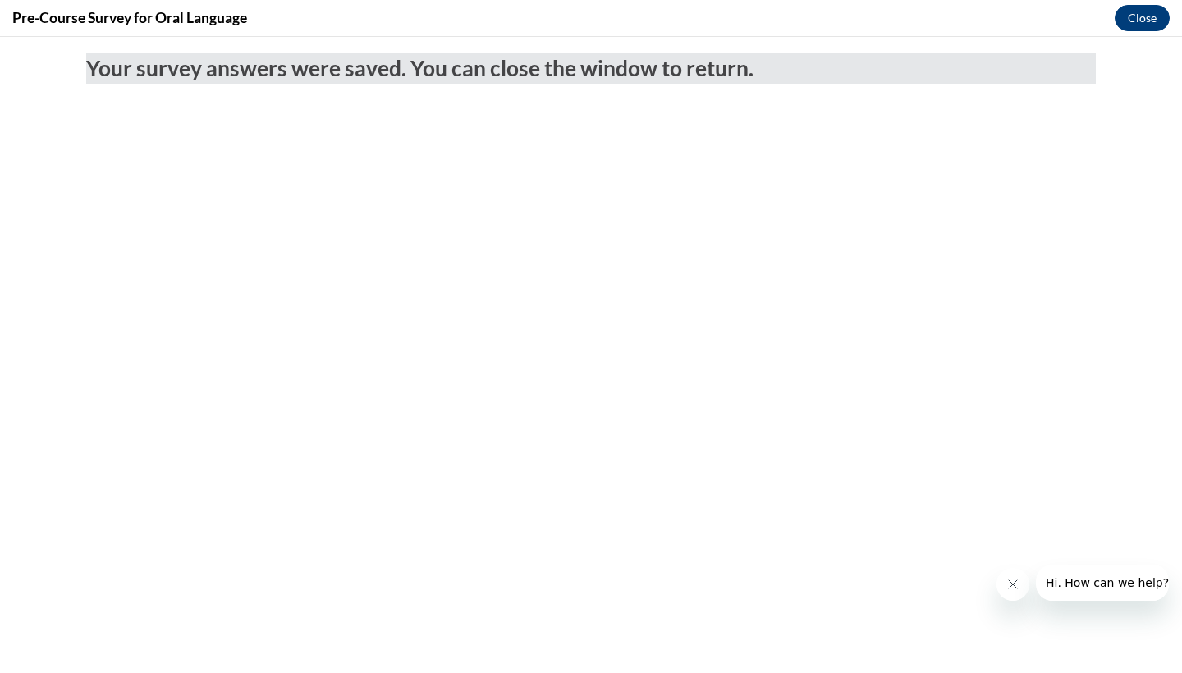
click at [1036, 11] on button "Close" at bounding box center [1141, 18] width 55 height 26
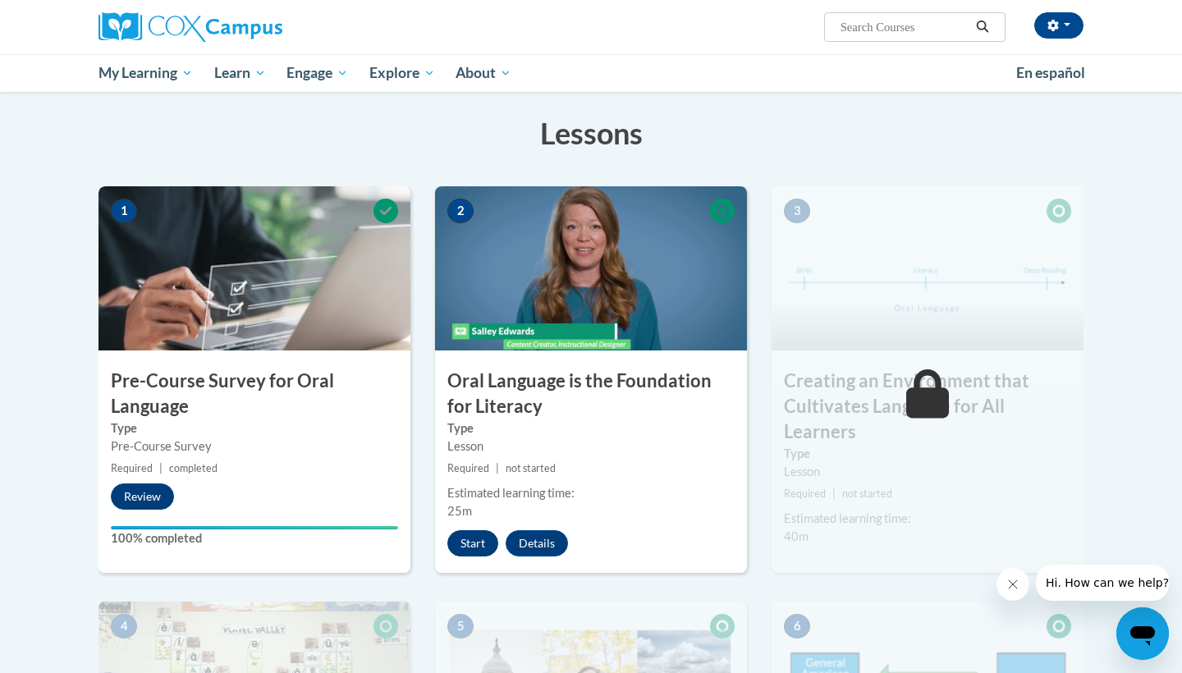
click at [474, 543] on button "Start" at bounding box center [472, 543] width 51 height 26
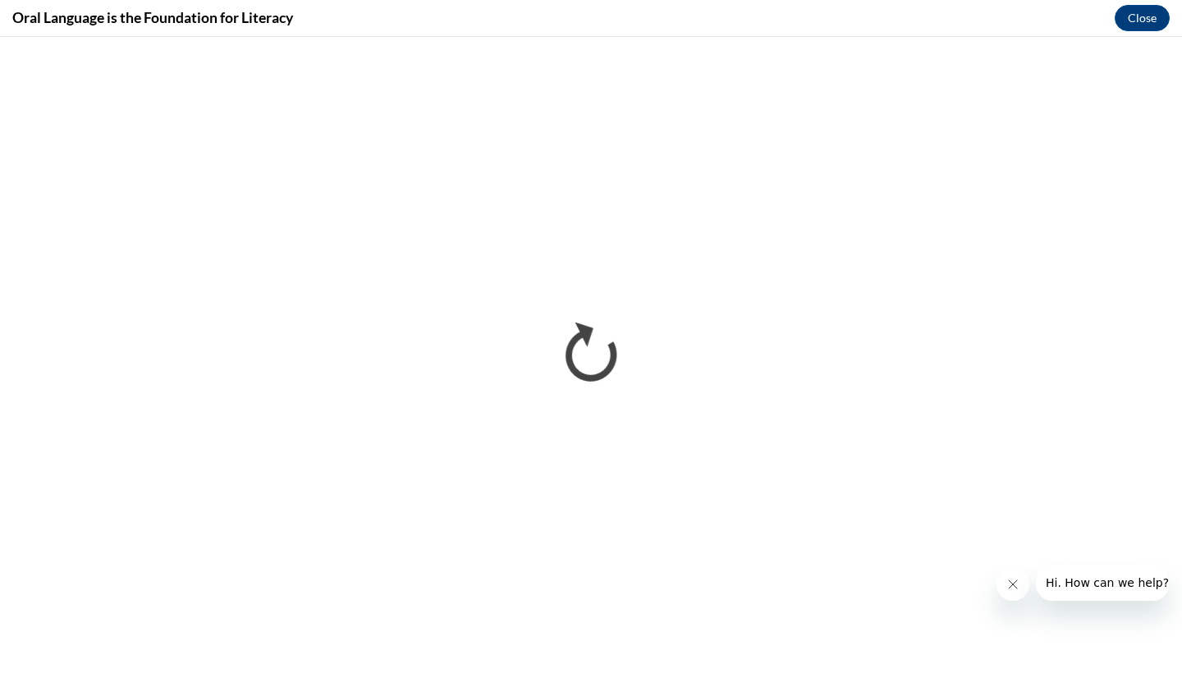
click at [1016, 579] on icon "Close message from company" at bounding box center [1012, 584] width 13 height 13
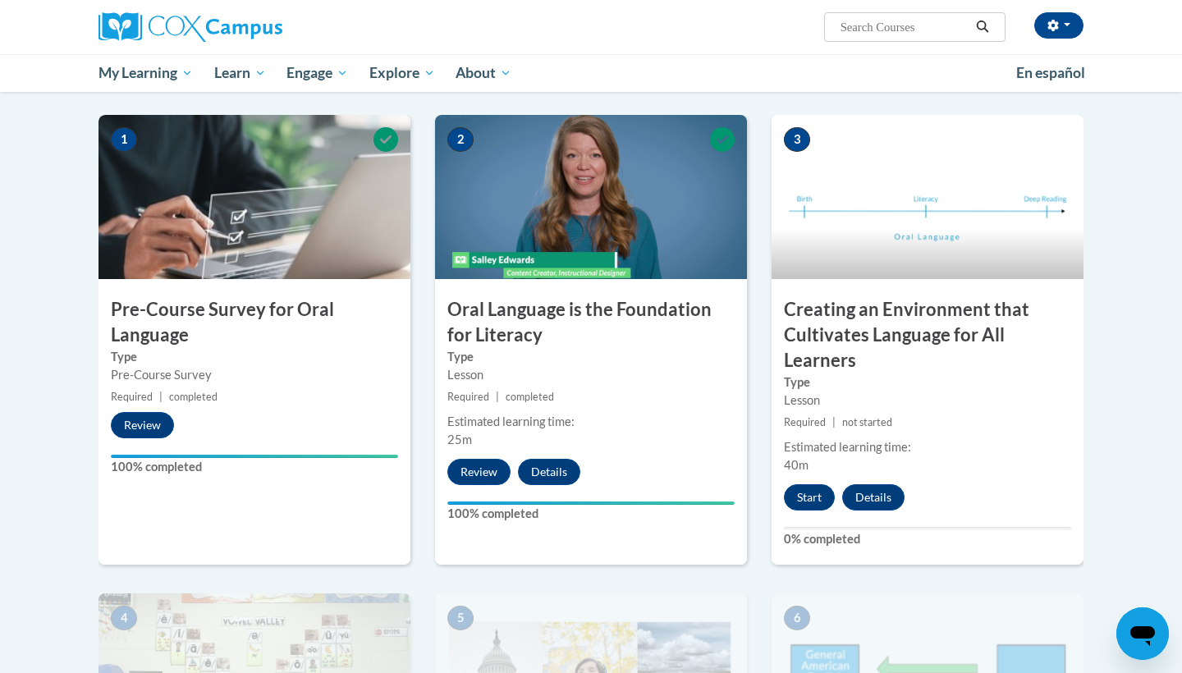
scroll to position [326, 0]
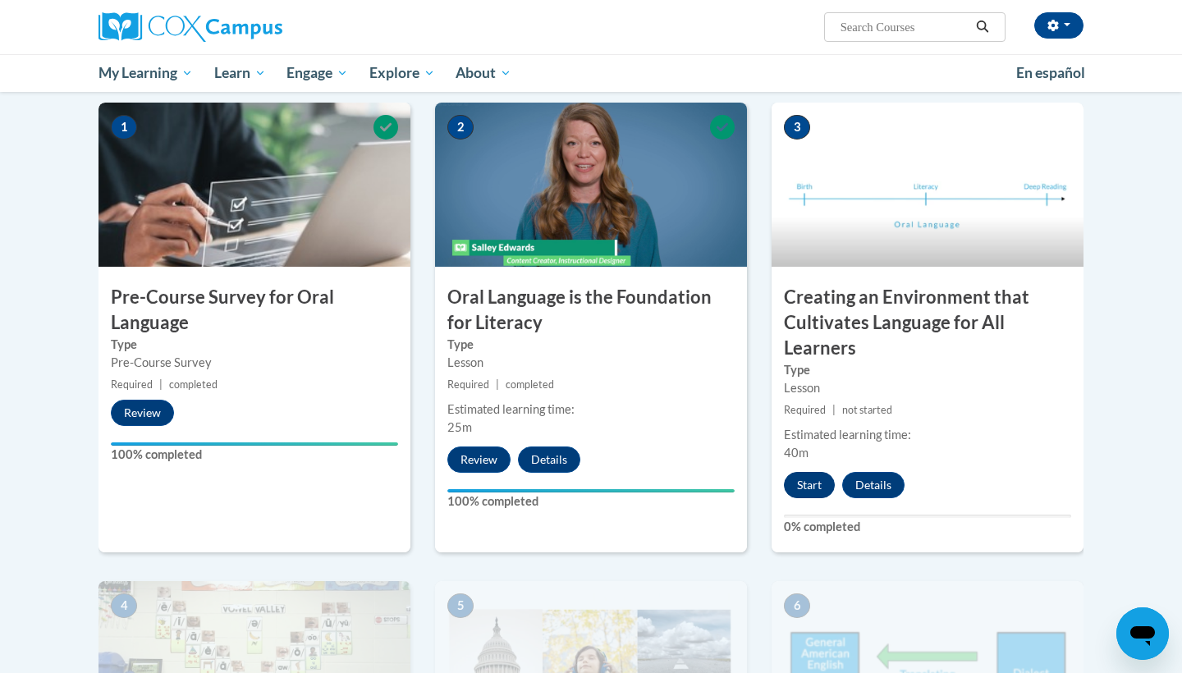
click at [796, 482] on button "Start" at bounding box center [809, 485] width 51 height 26
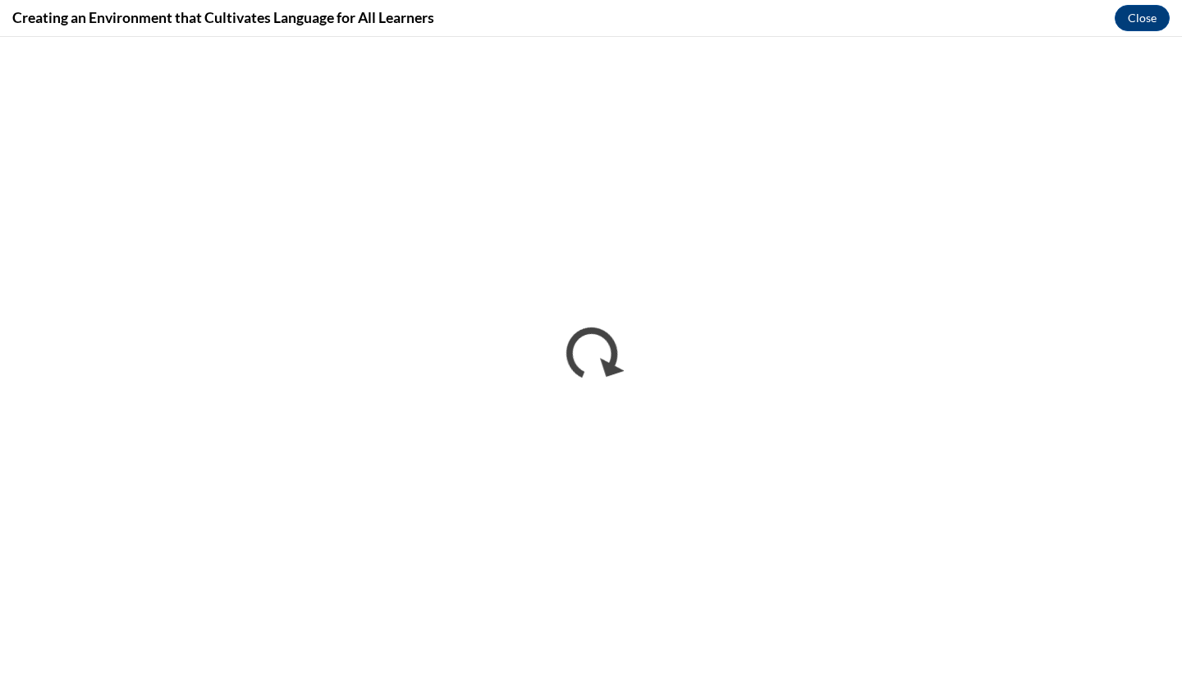
scroll to position [0, 0]
